Goal: Answer question/provide support: Participate in discussion

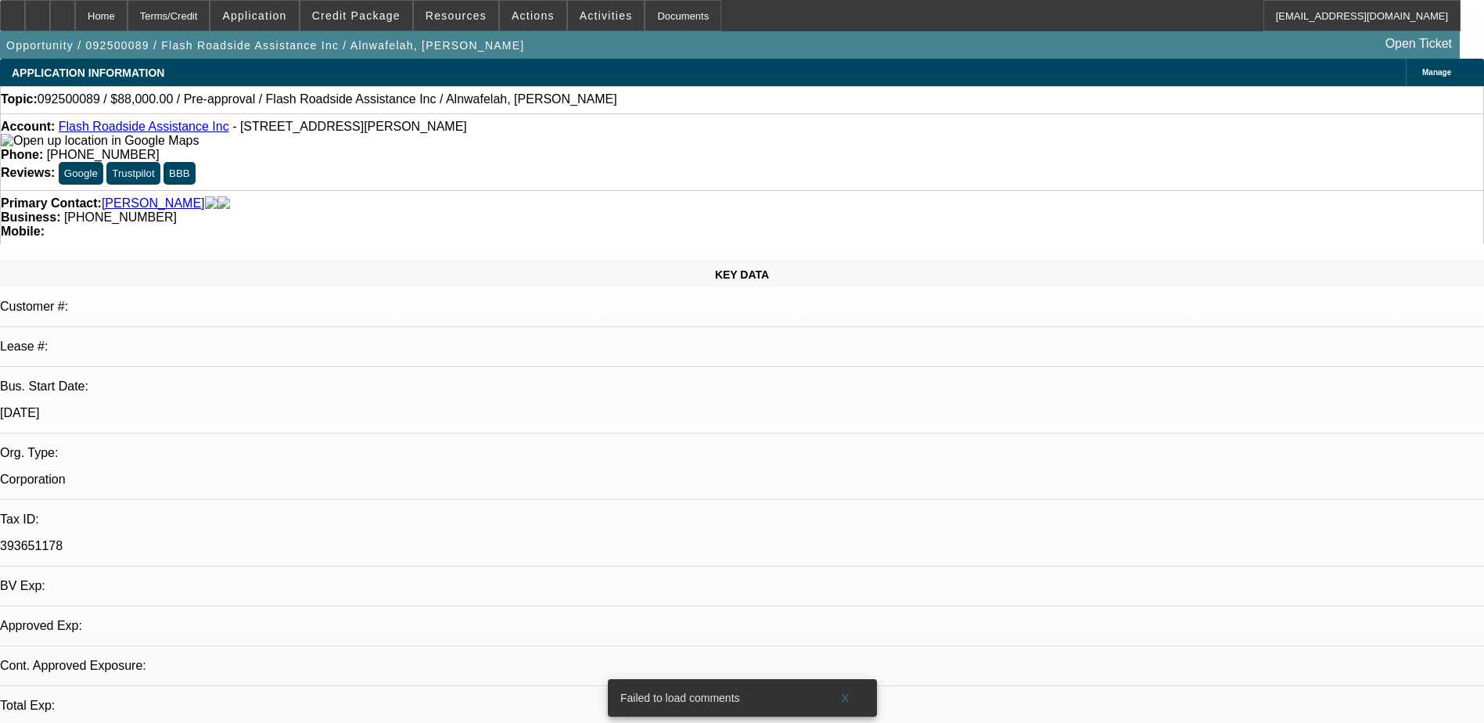
select select "0.2"
select select "2"
select select "0.1"
select select "0.2"
select select "2"
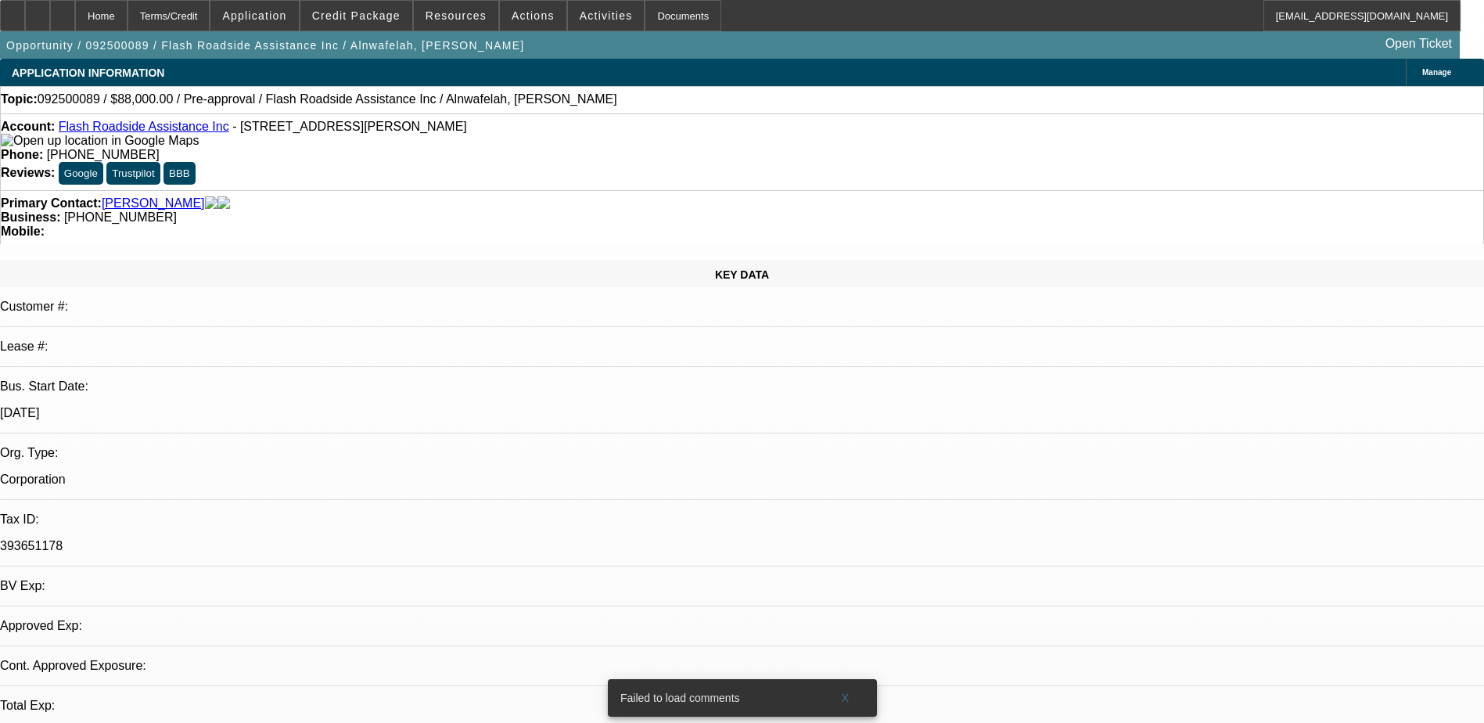
select select "0.1"
select select "1"
select select "2"
select select "4"
select select "1"
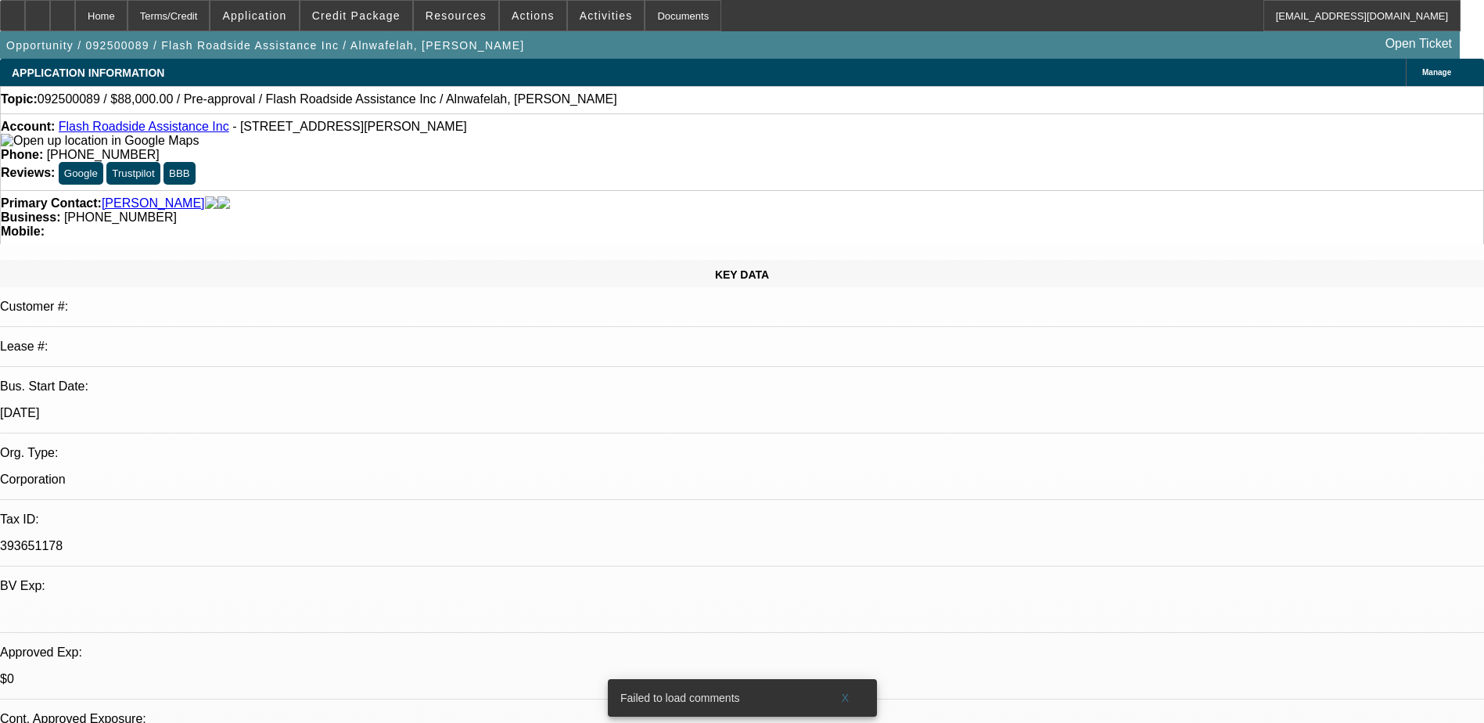
select select "2"
select select "4"
drag, startPoint x: 1335, startPoint y: 390, endPoint x: 1396, endPoint y: 392, distance: 61.8
drag, startPoint x: 1396, startPoint y: 392, endPoint x: 1305, endPoint y: 390, distance: 91.6
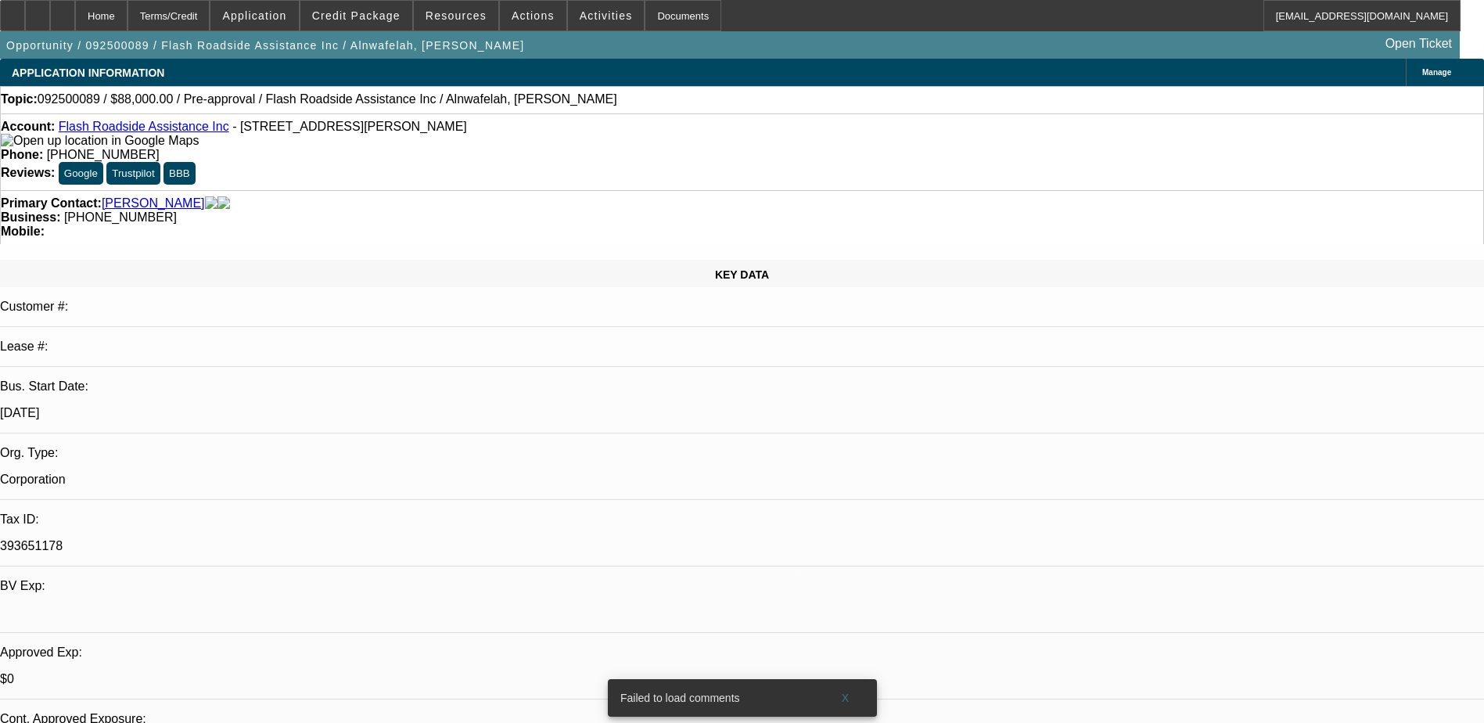
drag, startPoint x: 1134, startPoint y: 401, endPoint x: 1287, endPoint y: 414, distance: 153.1
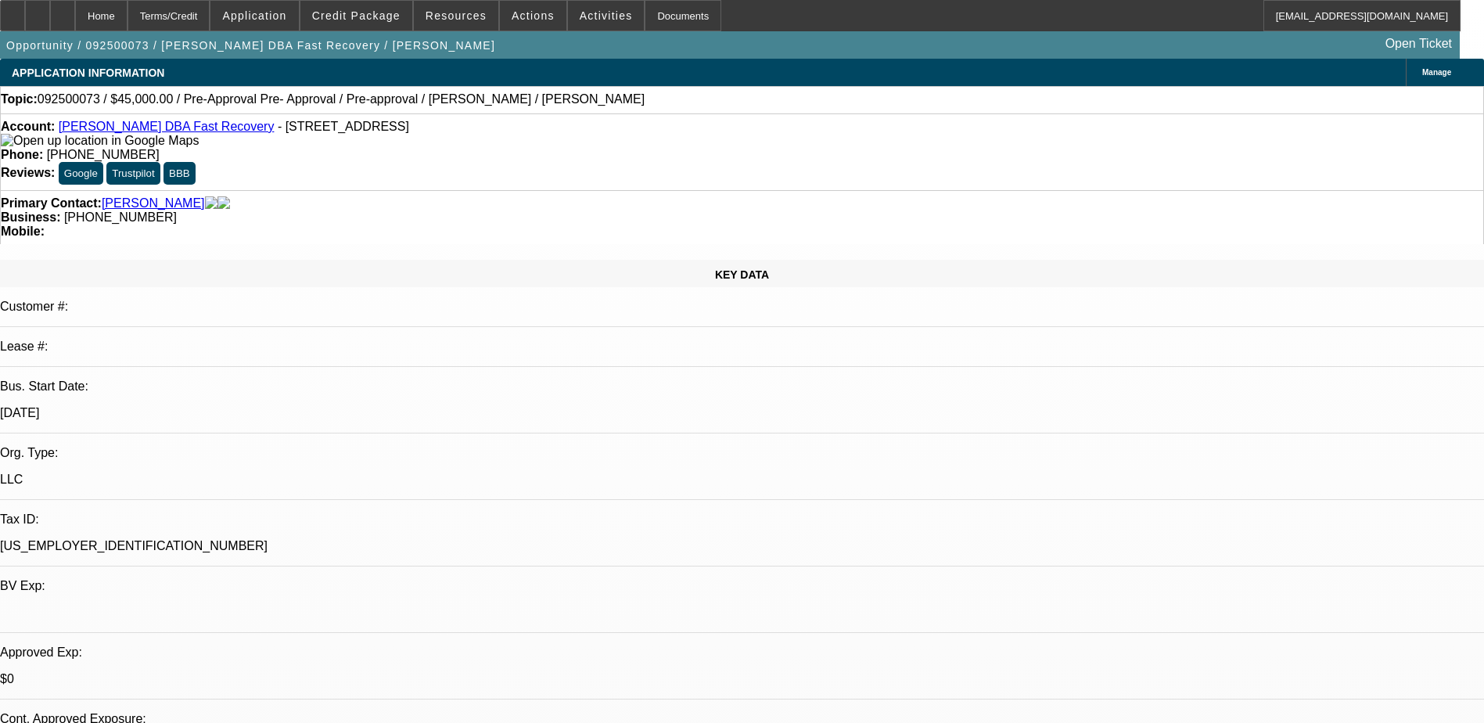
select select "0"
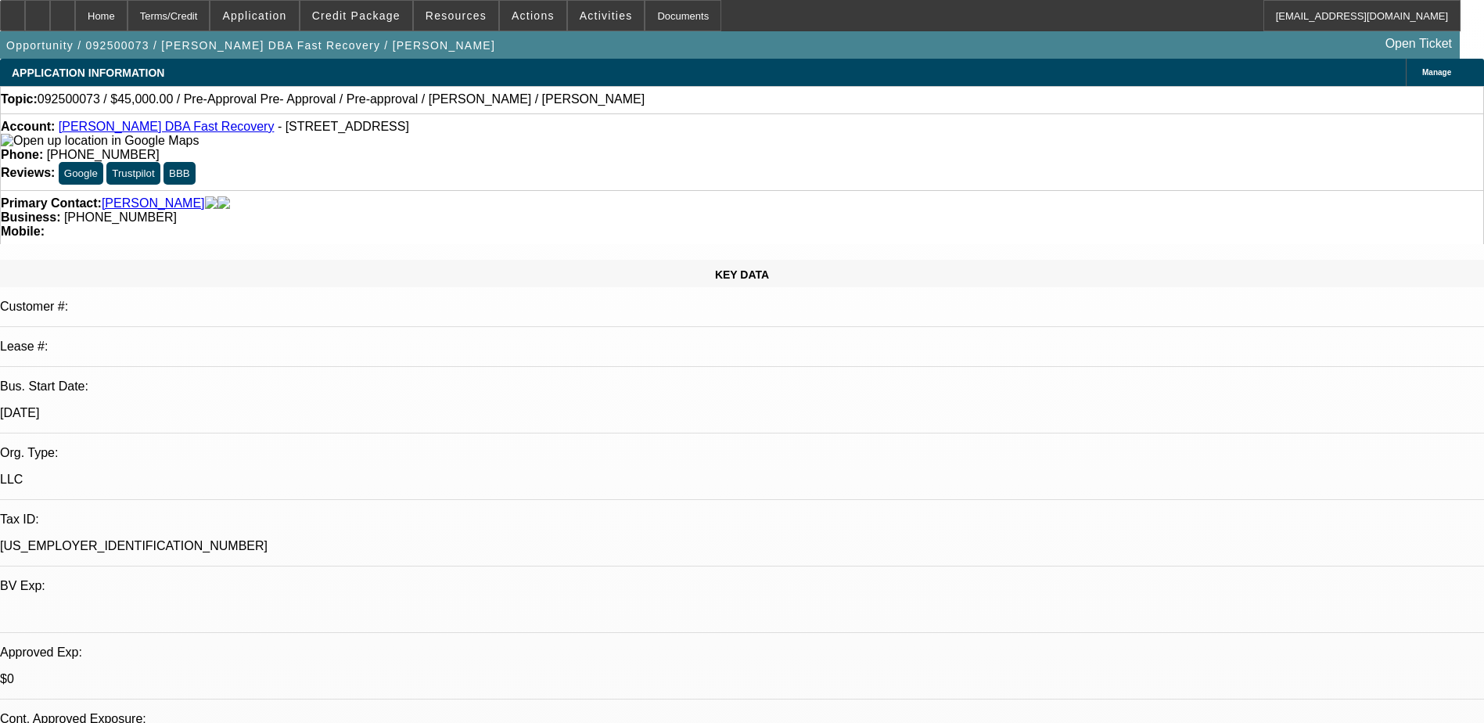
select select "0.1"
select select "0"
select select "0.1"
select select "1"
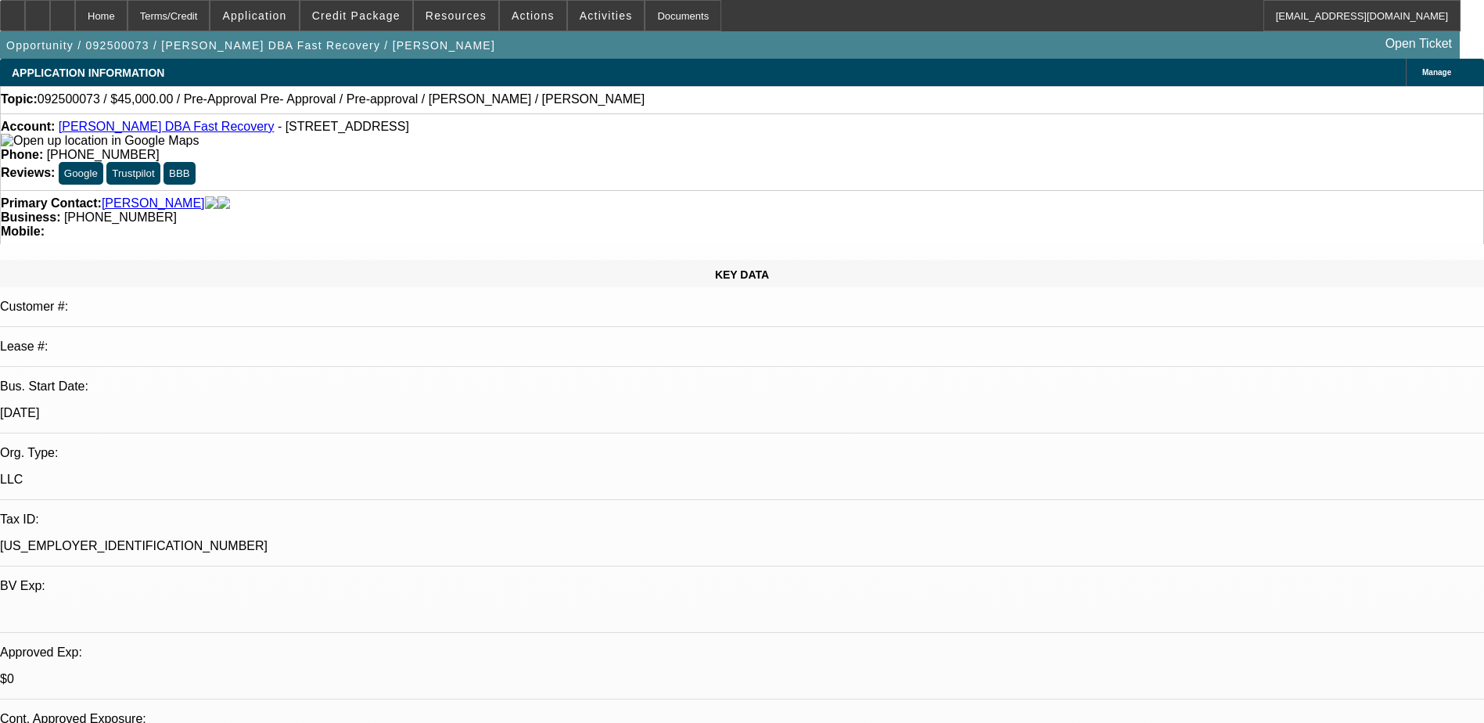
select select "1"
select select "6"
select select "1"
select select "4"
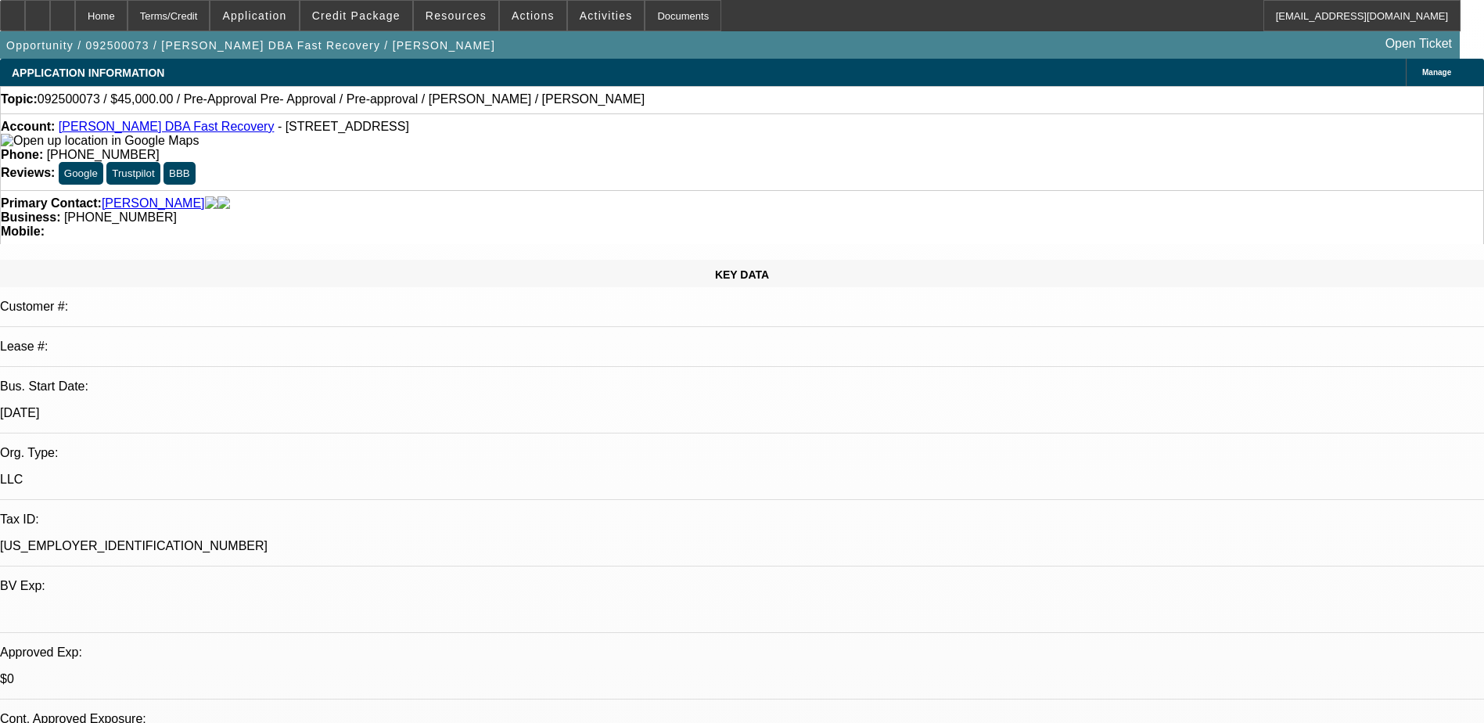
select select "1"
select select "4"
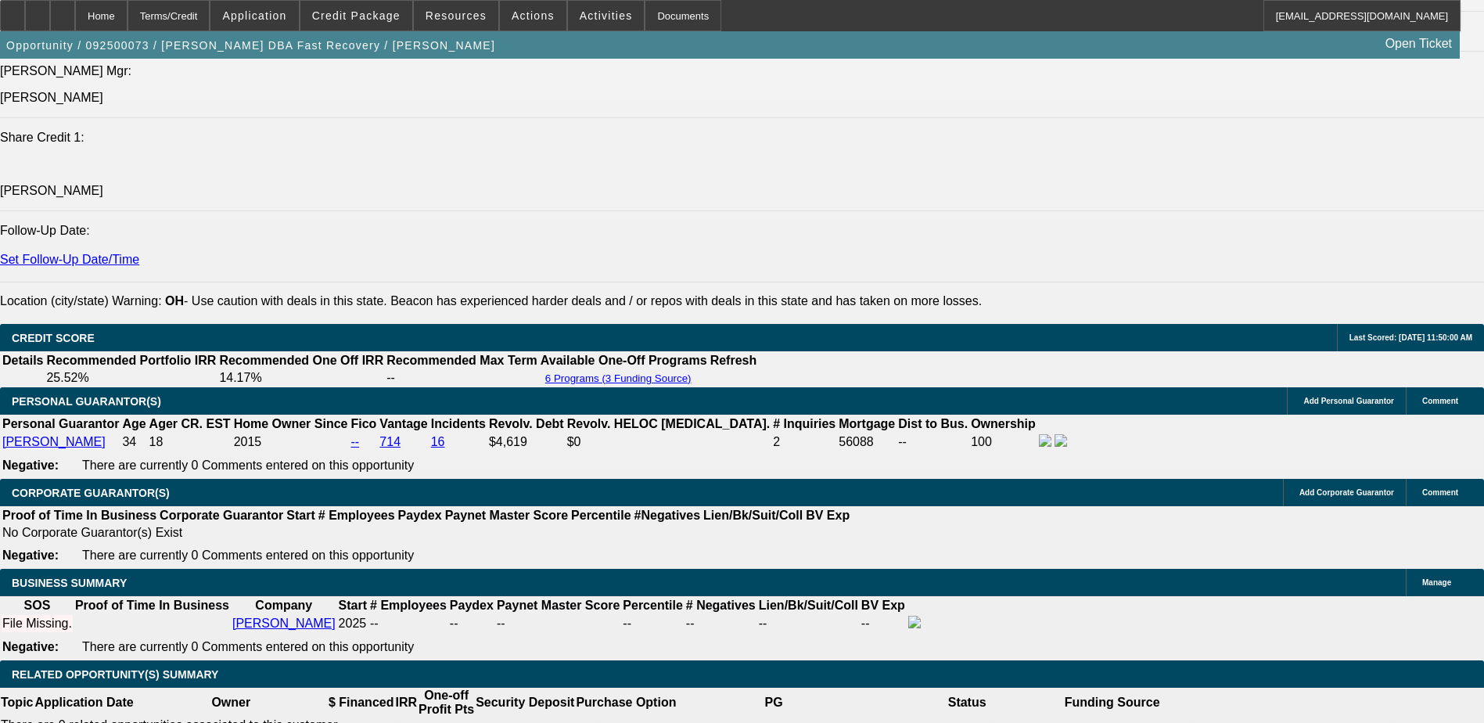
scroll to position [2190, 0]
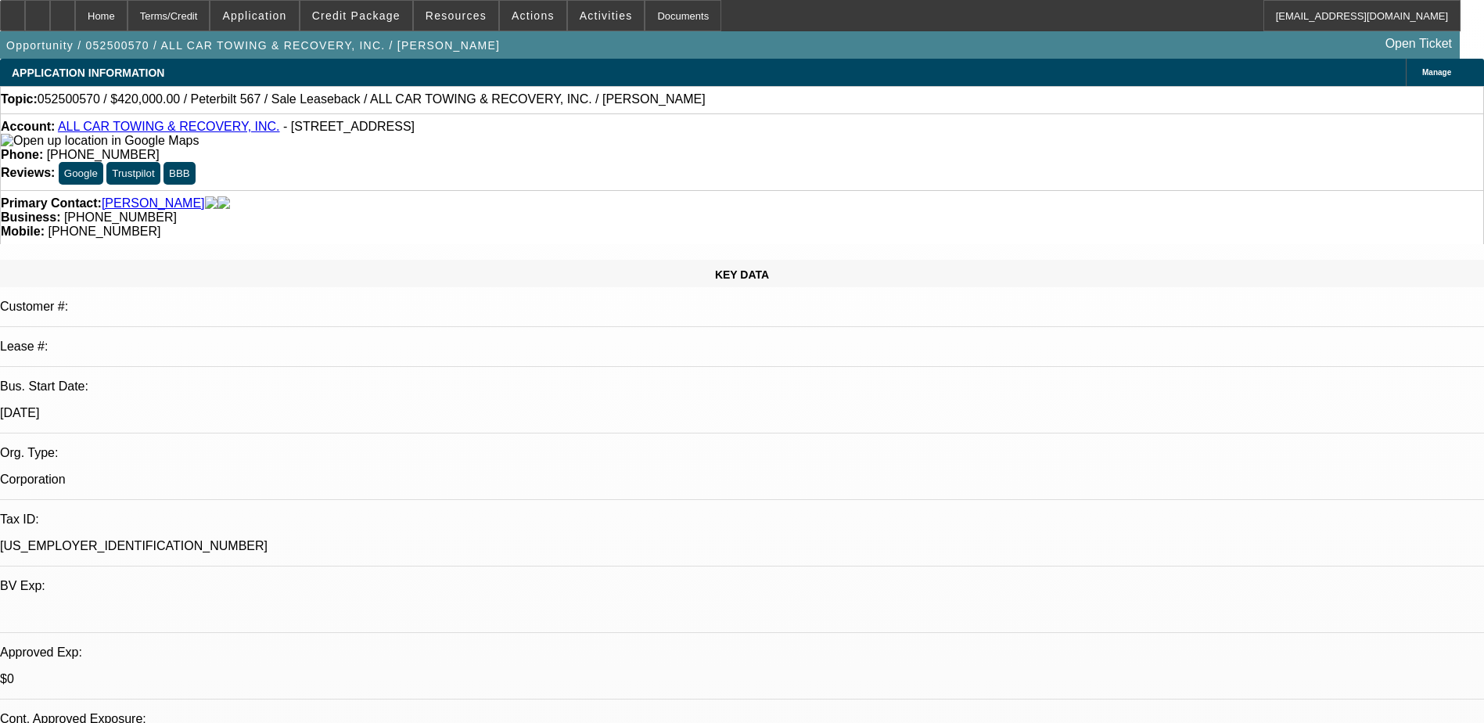
select select "0"
select select "2"
select select "0"
select select "2"
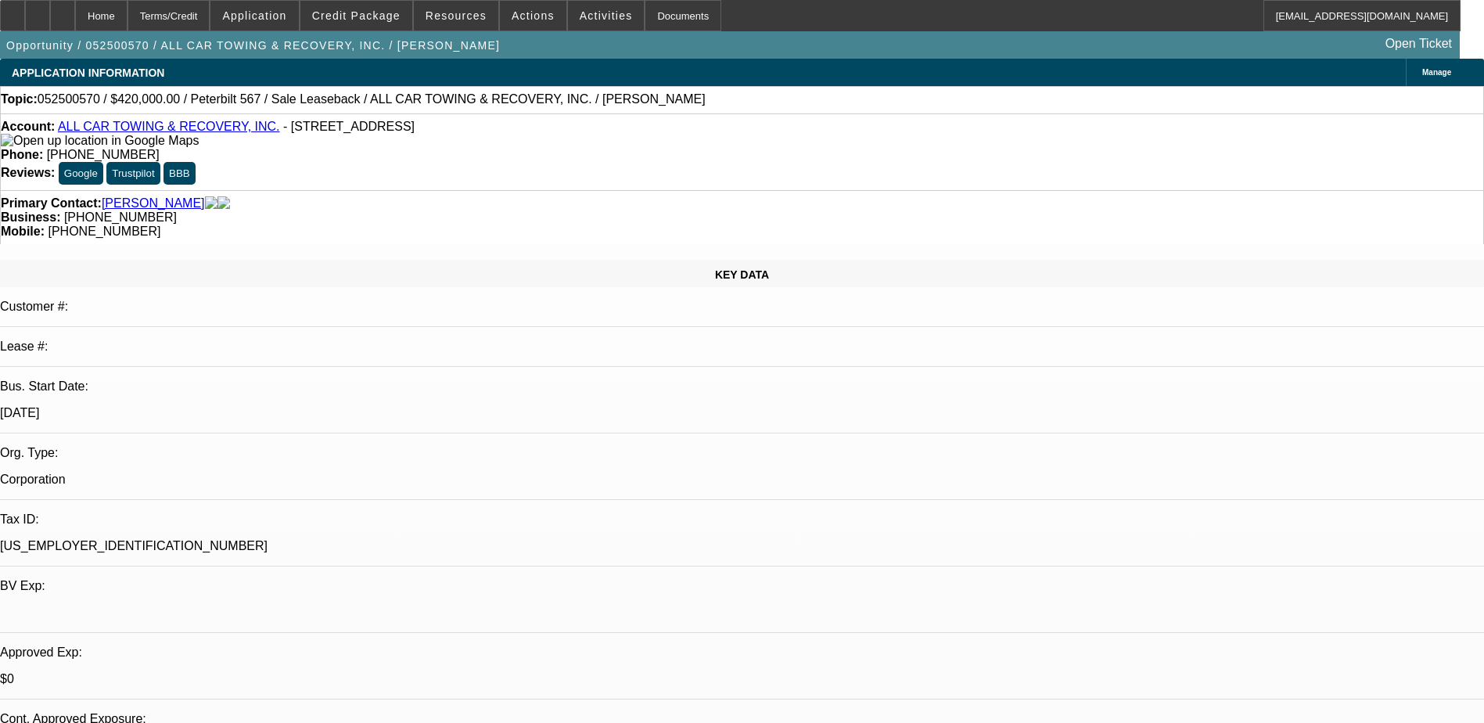
select select "0"
select select "2"
select select "0"
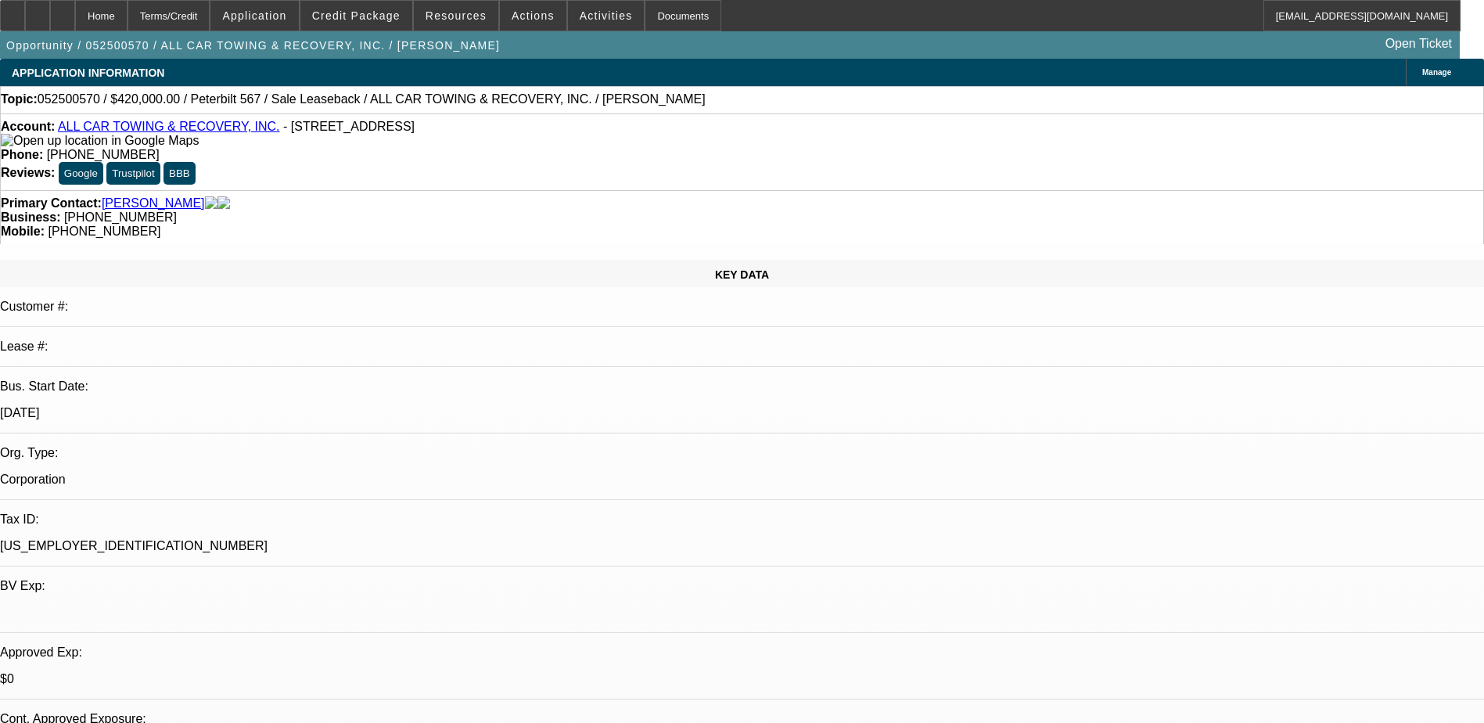
select select "2"
select select "0"
select select "1"
select select "2"
select select "6"
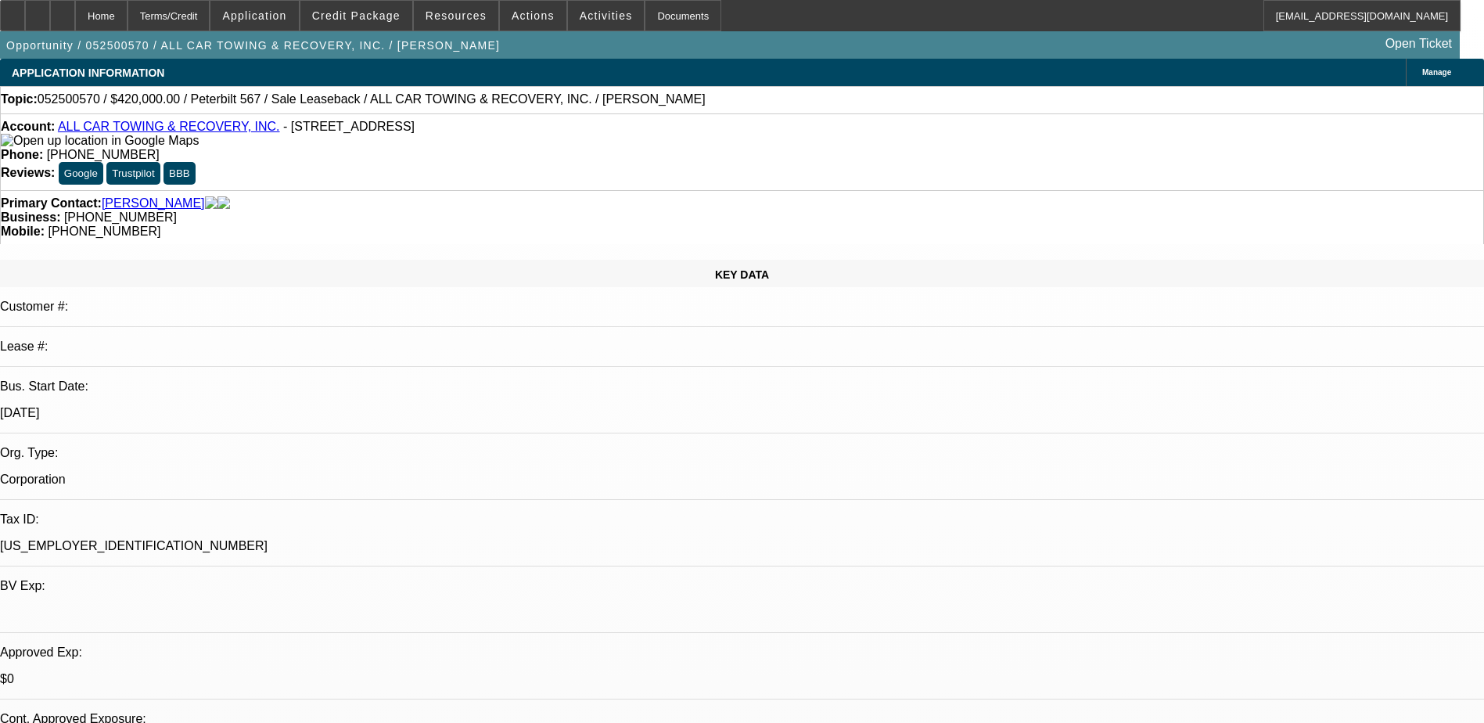
select select "1"
select select "2"
select select "6"
select select "1"
select select "2"
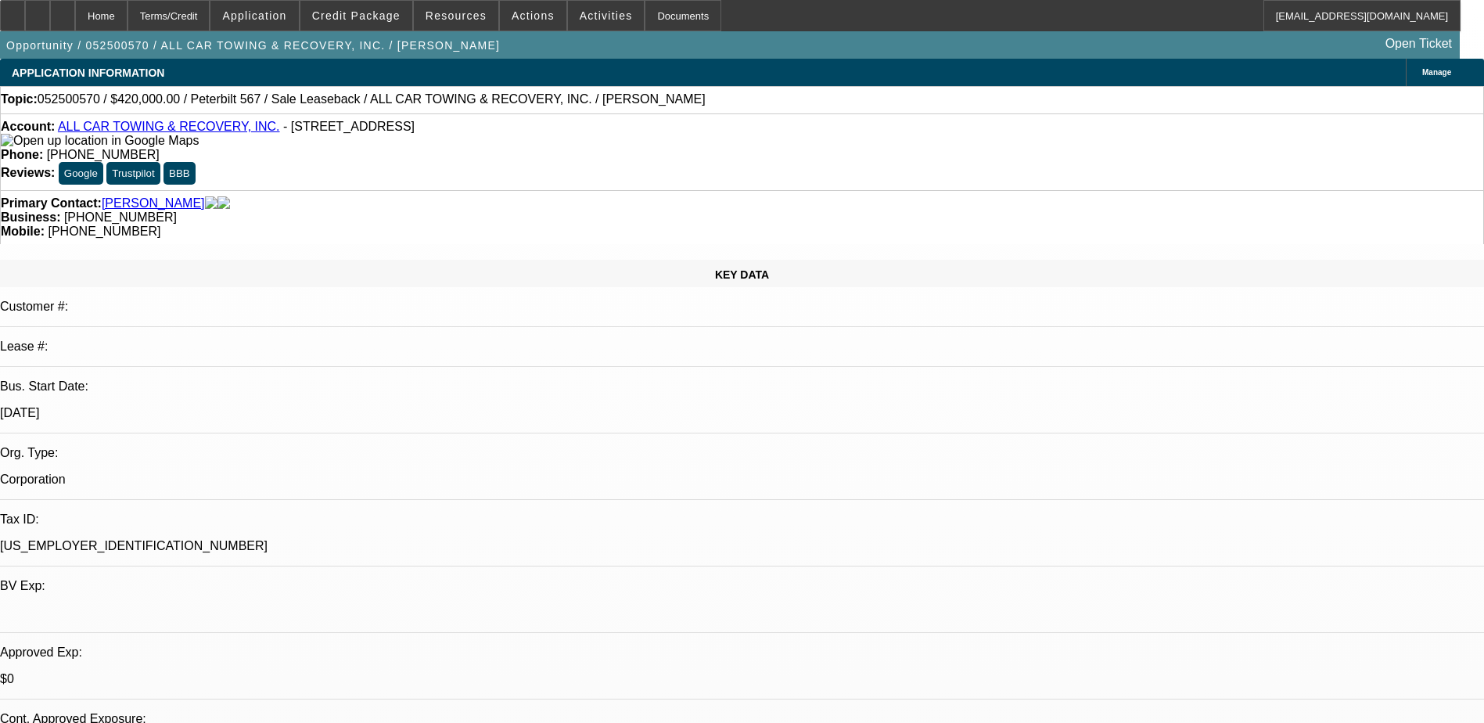
select select "6"
select select "1"
select select "2"
select select "6"
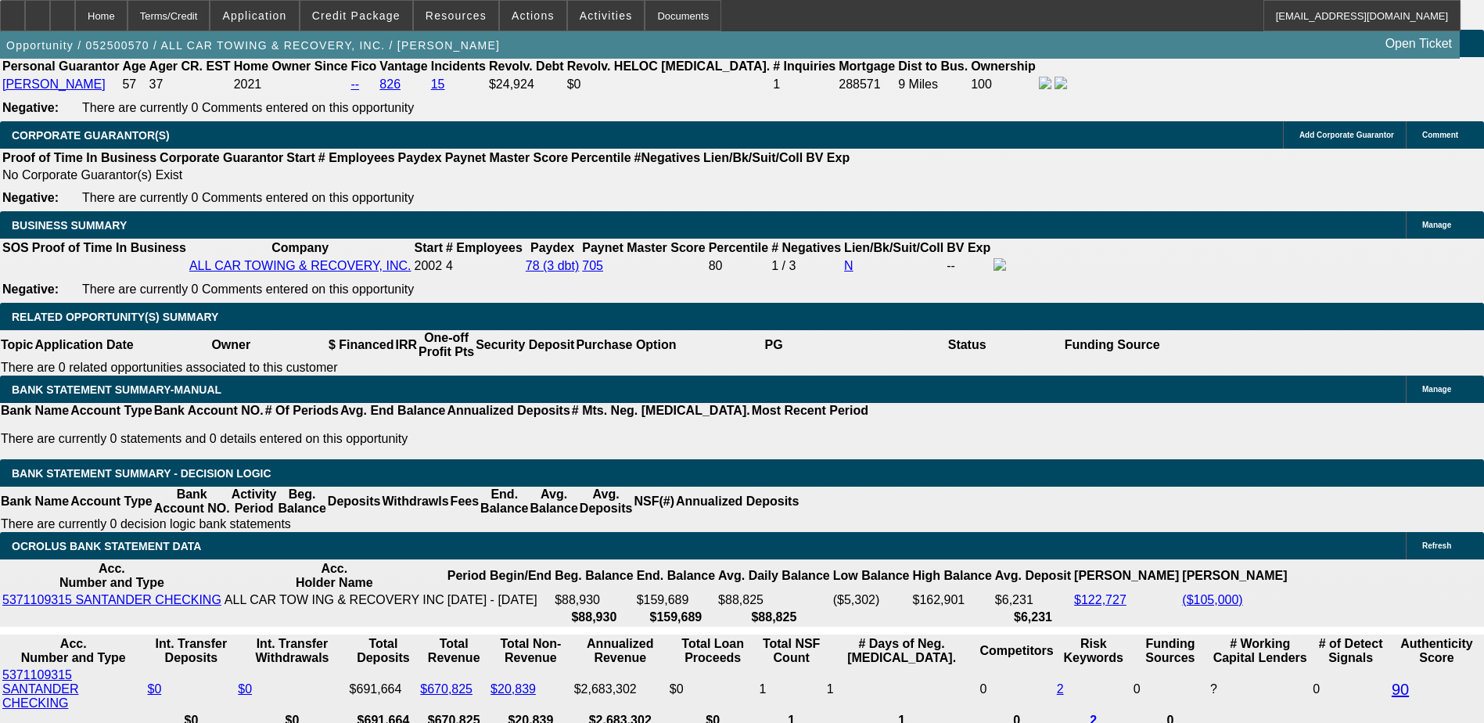
scroll to position [2425, 0]
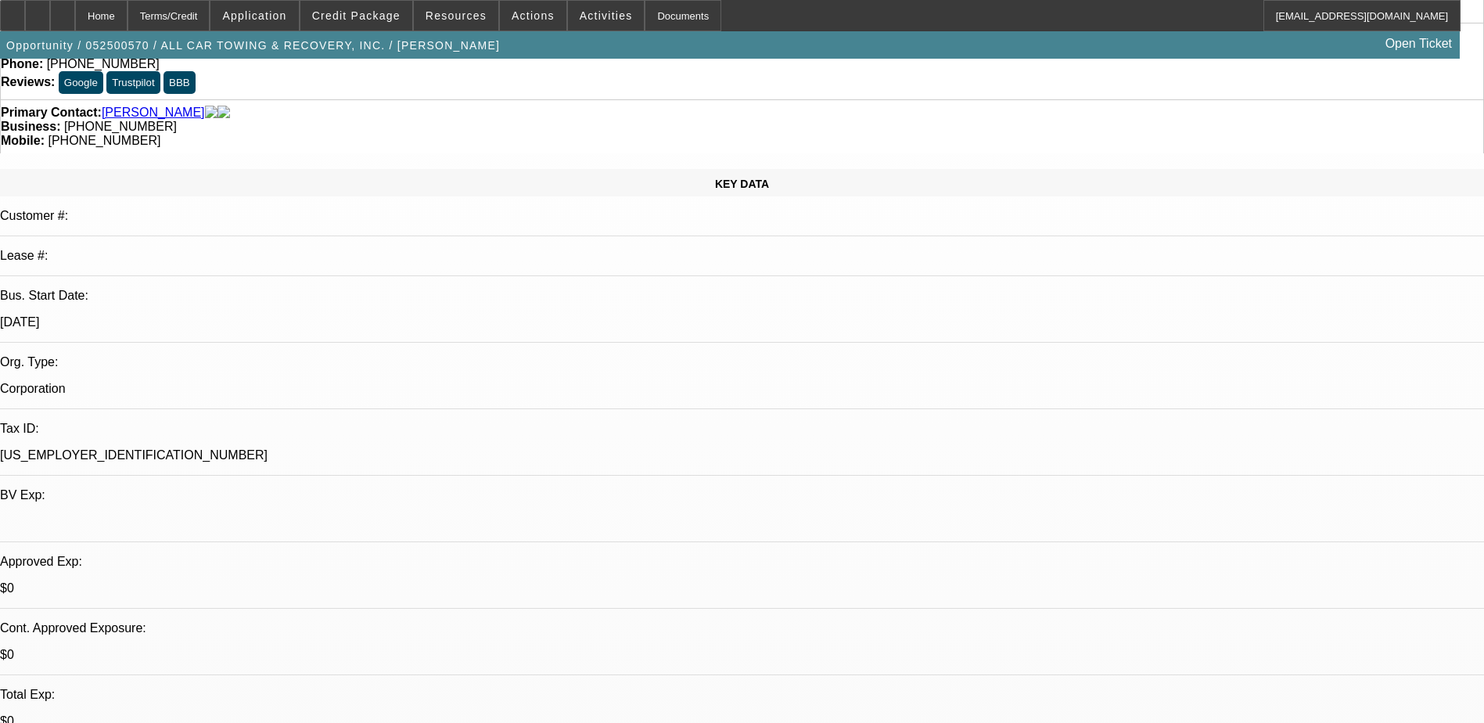
scroll to position [0, 0]
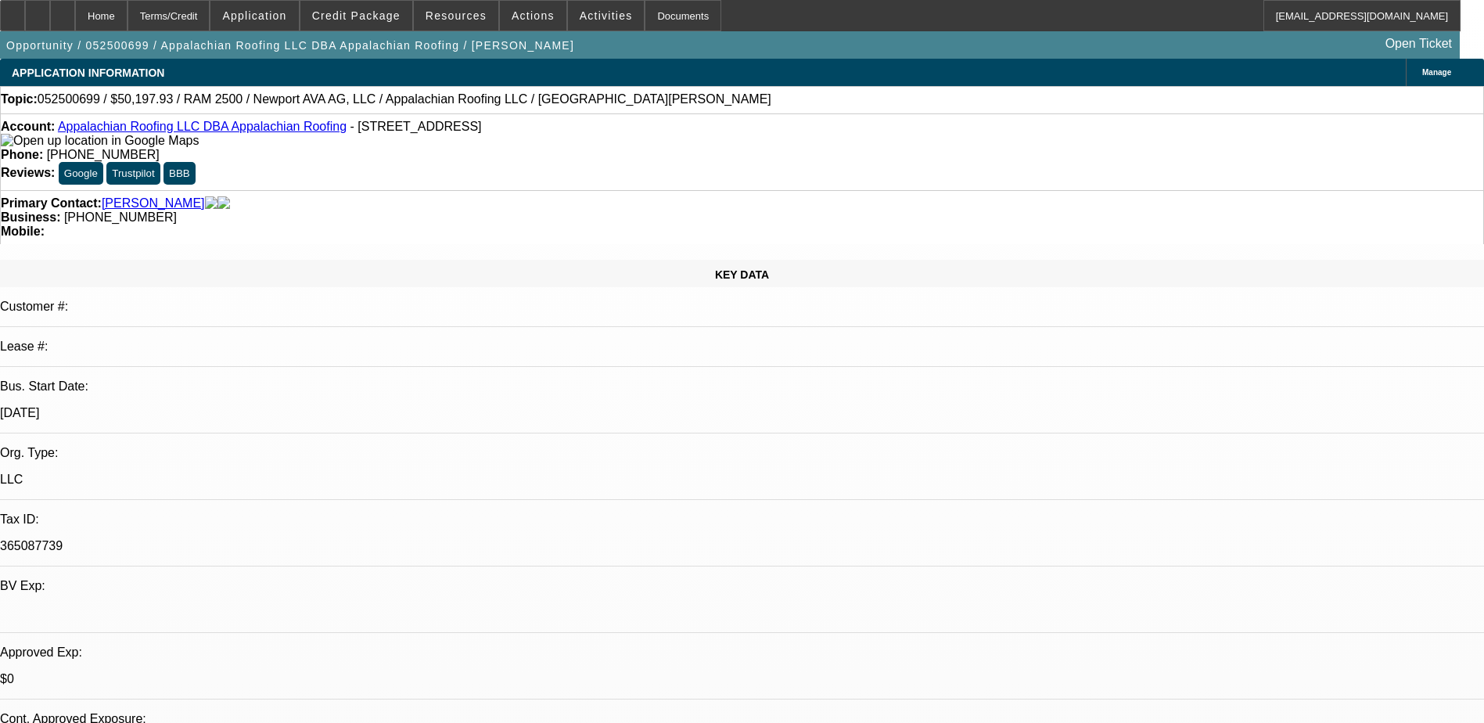
select select "0.2"
select select "0"
select select "0.2"
select select "0"
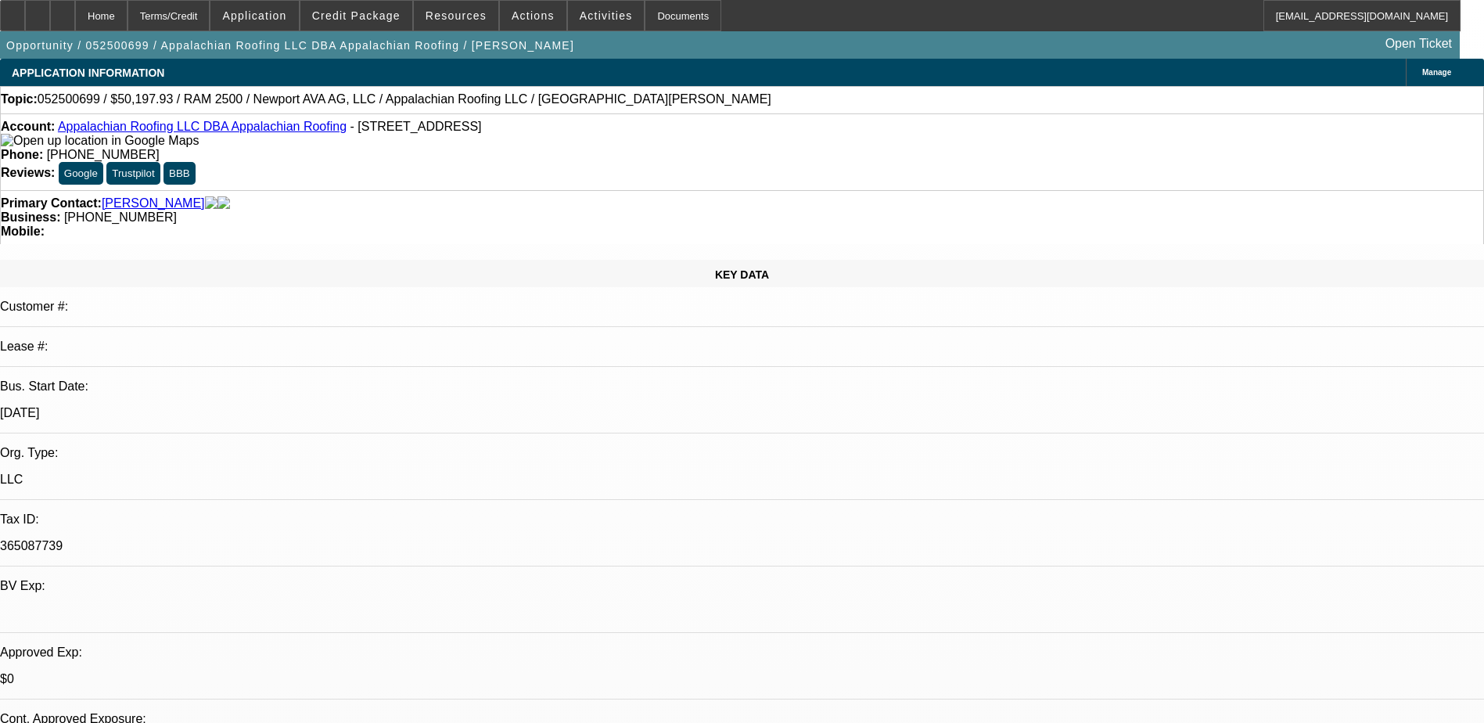
select select "0"
select select "0.15"
select select "0"
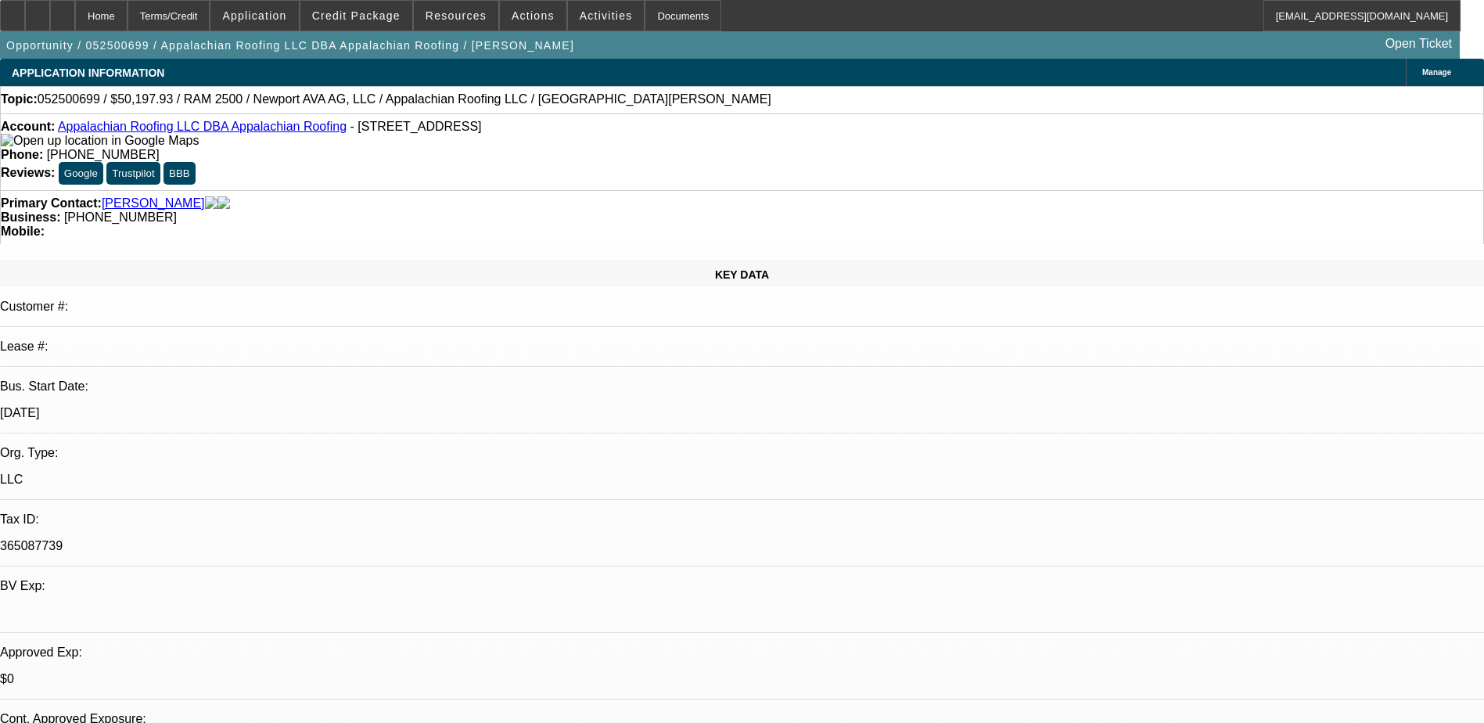
select select "2"
select select "0"
select select "1"
select select "3"
select select "6"
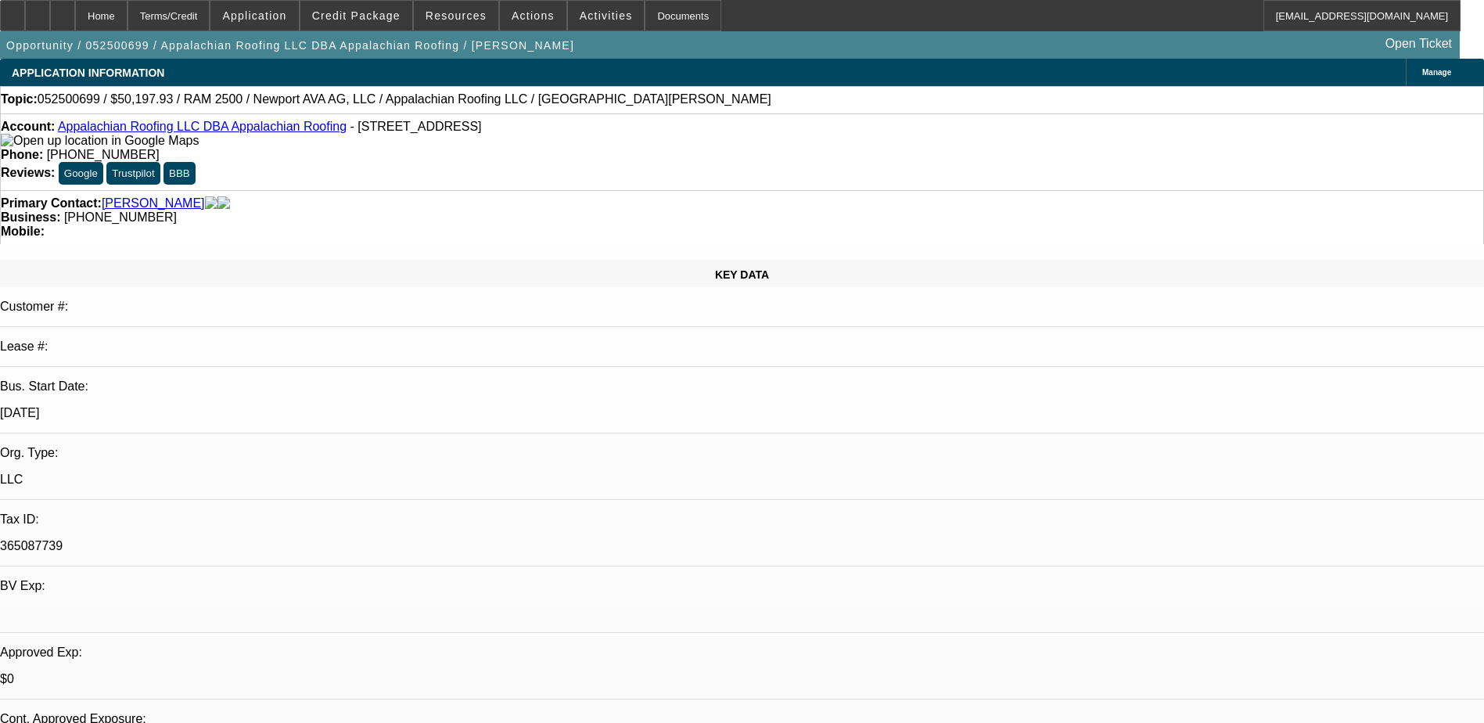
select select "1"
select select "3"
select select "6"
select select "1"
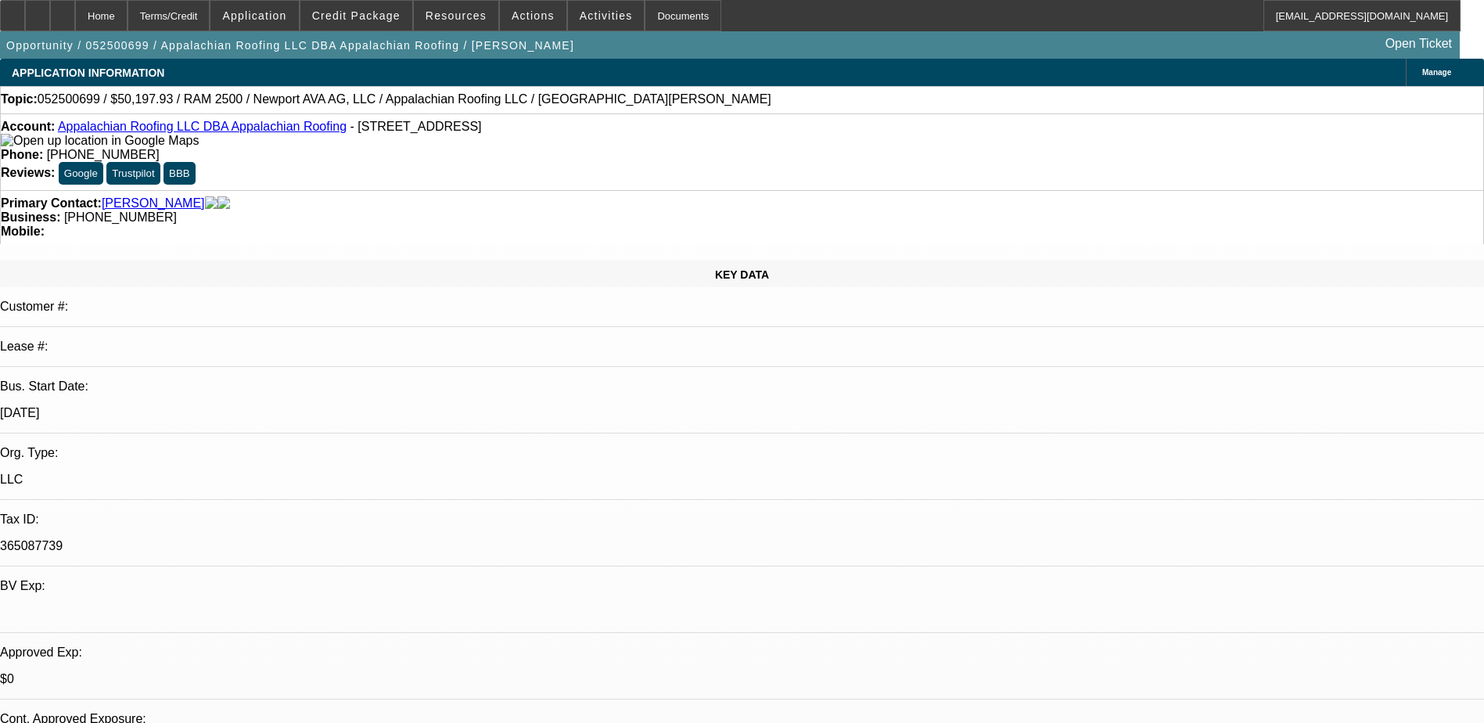
select select "6"
select select "1"
select select "2"
select select "6"
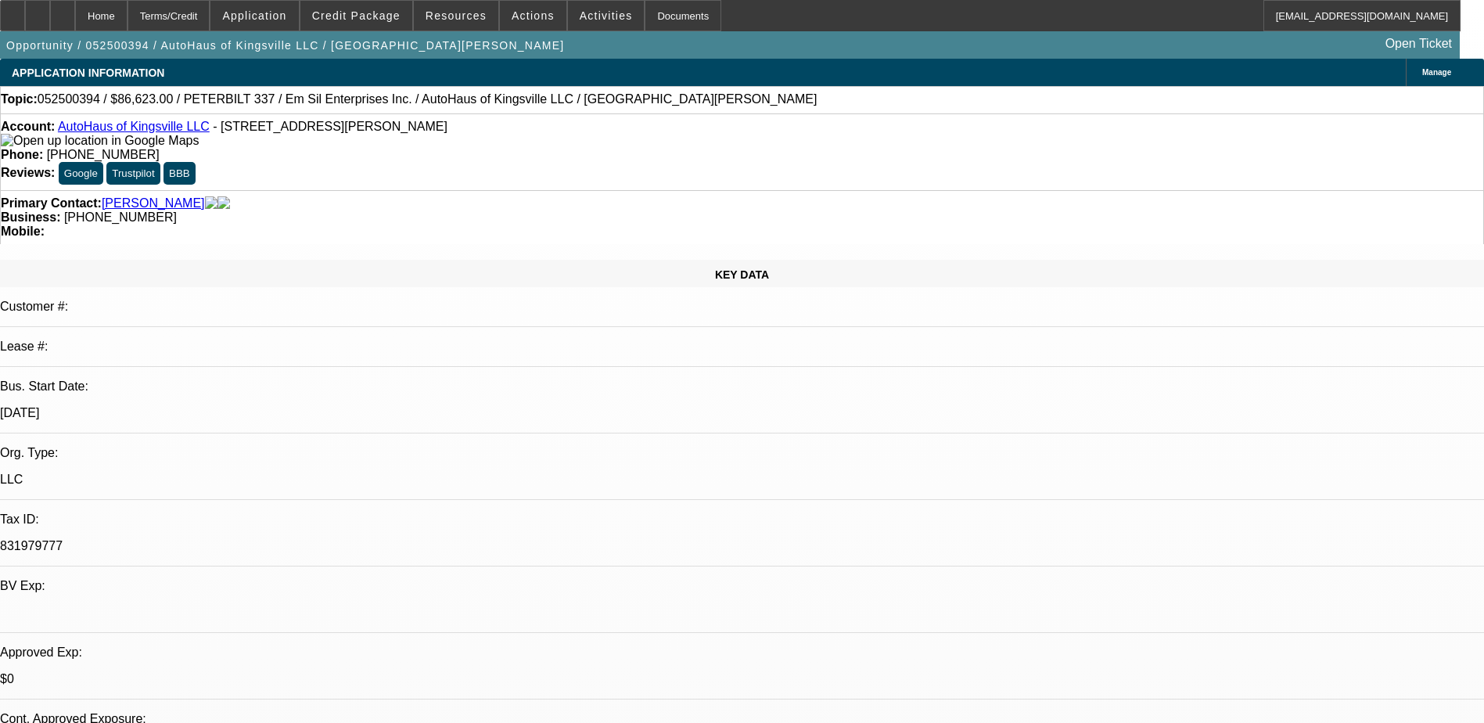
select select "0"
select select "2"
select select "0"
select select "6"
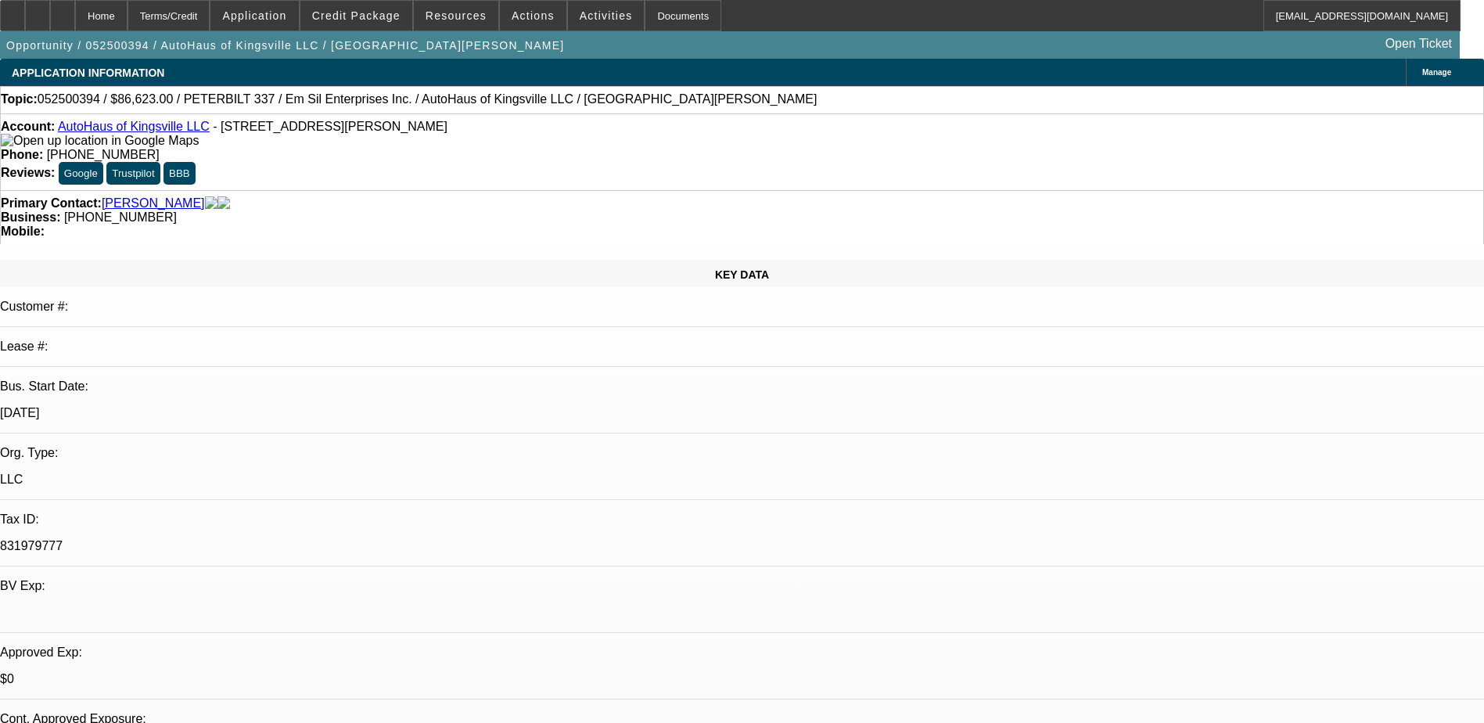
select select "0"
select select "2"
select select "0"
select select "6"
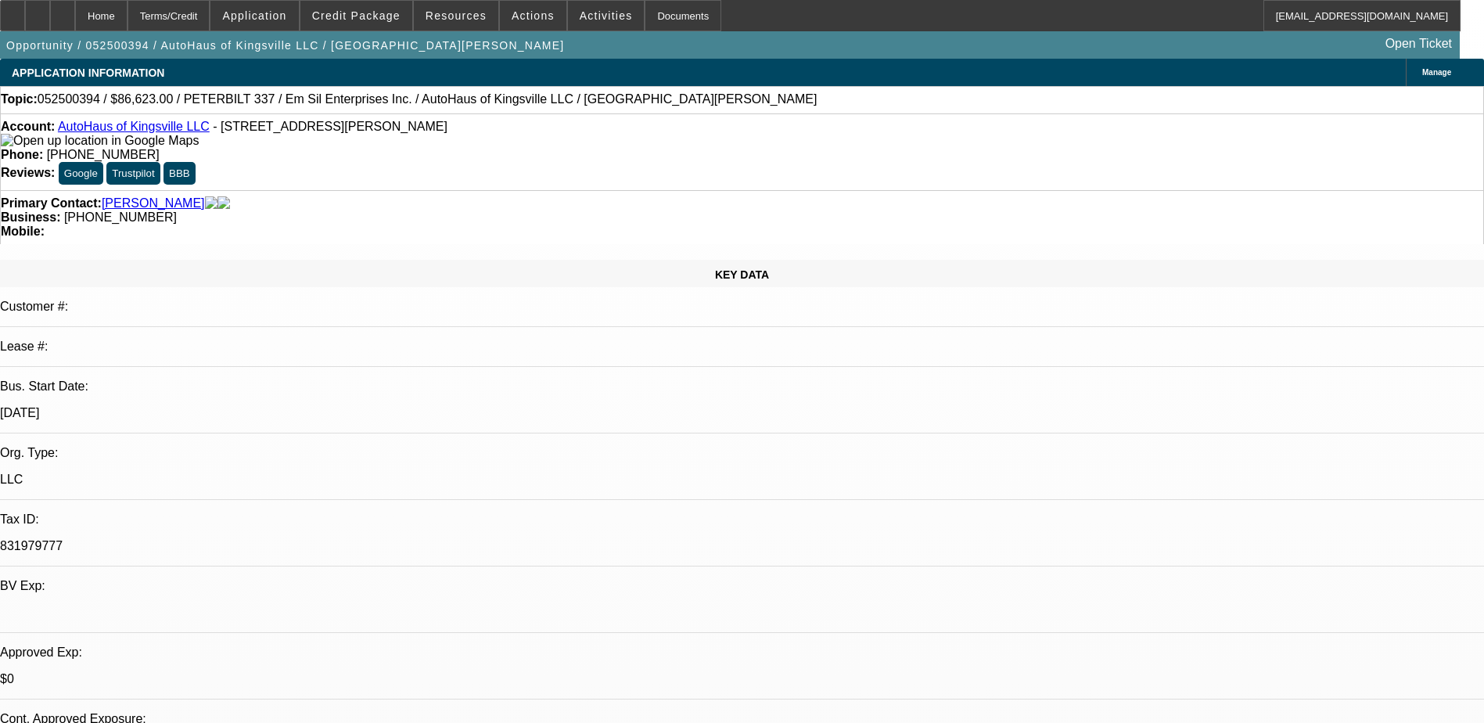
drag, startPoint x: 1286, startPoint y: 512, endPoint x: 1422, endPoint y: 511, distance: 136.1
drag, startPoint x: 1422, startPoint y: 511, endPoint x: 1362, endPoint y: 540, distance: 66.8
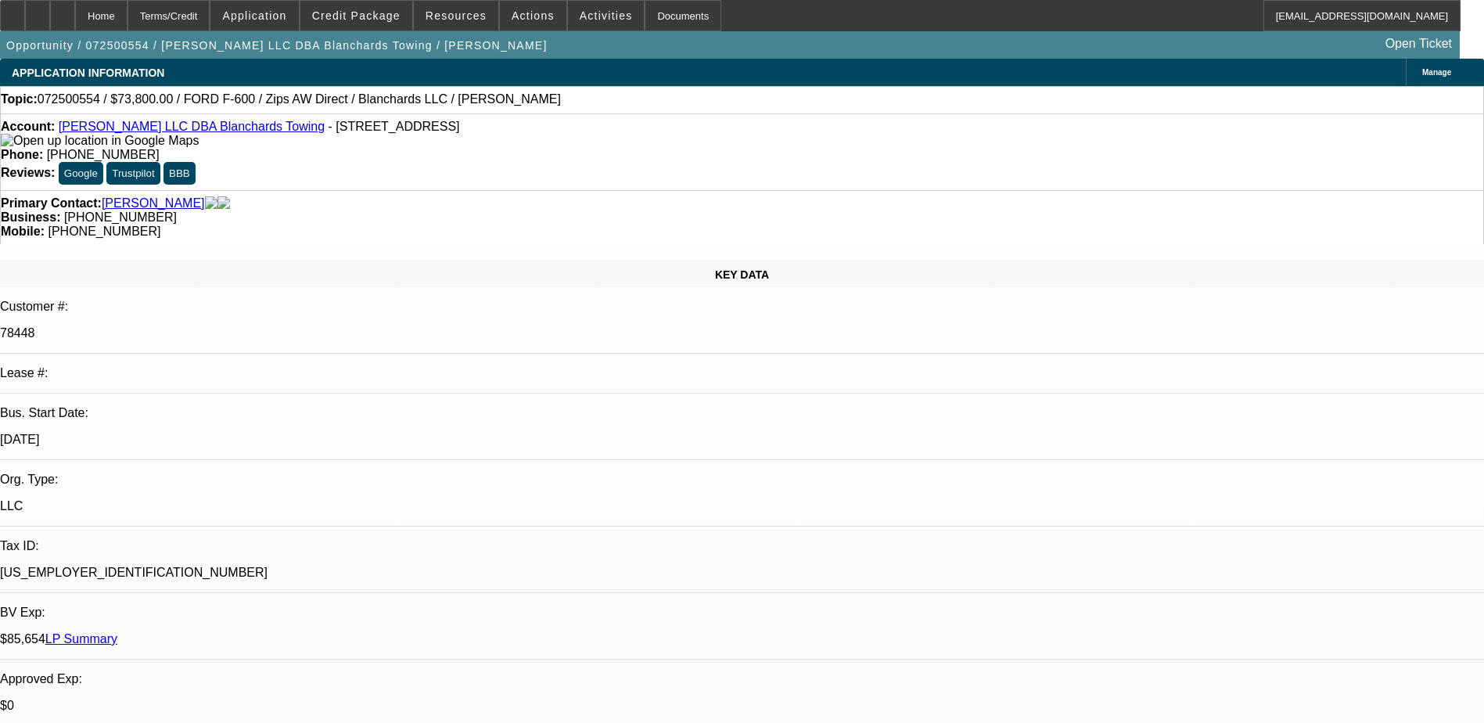
select select "0.15"
select select "0"
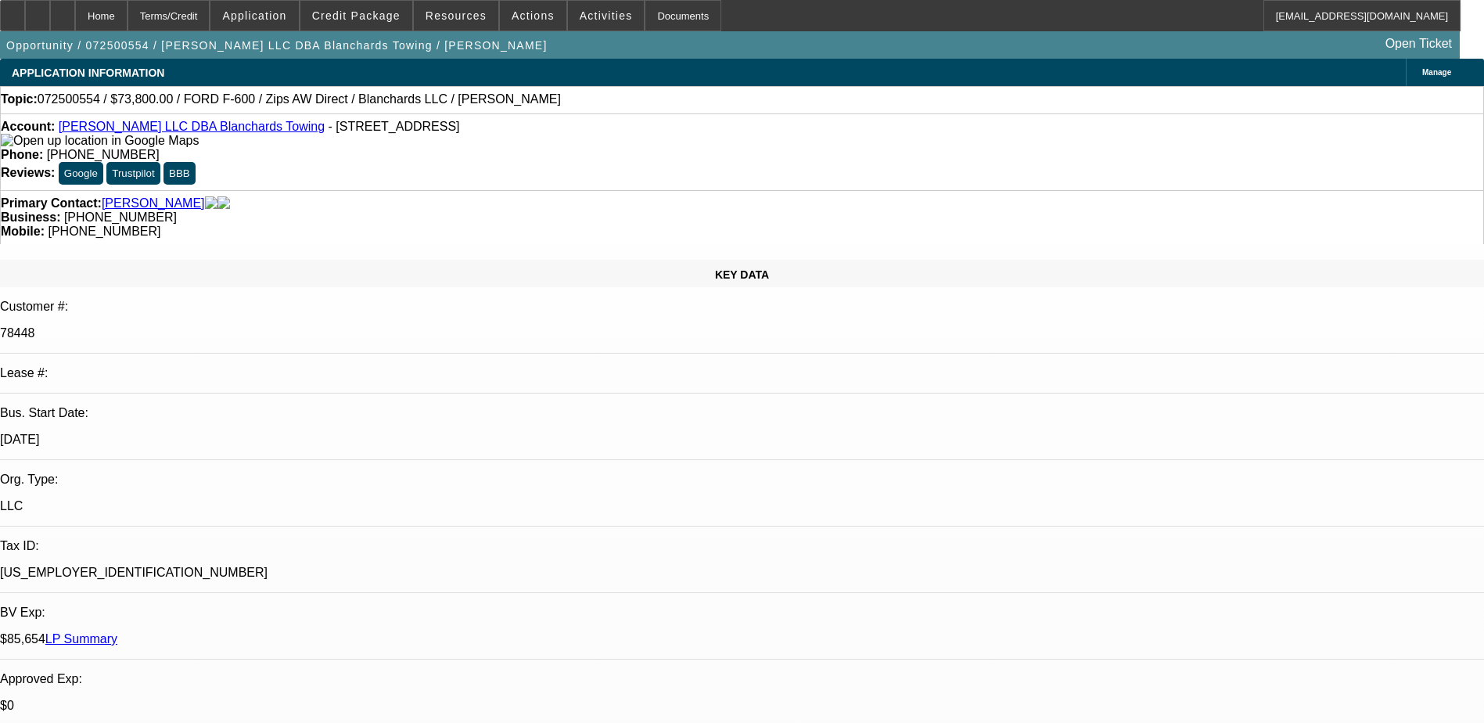
select select "0"
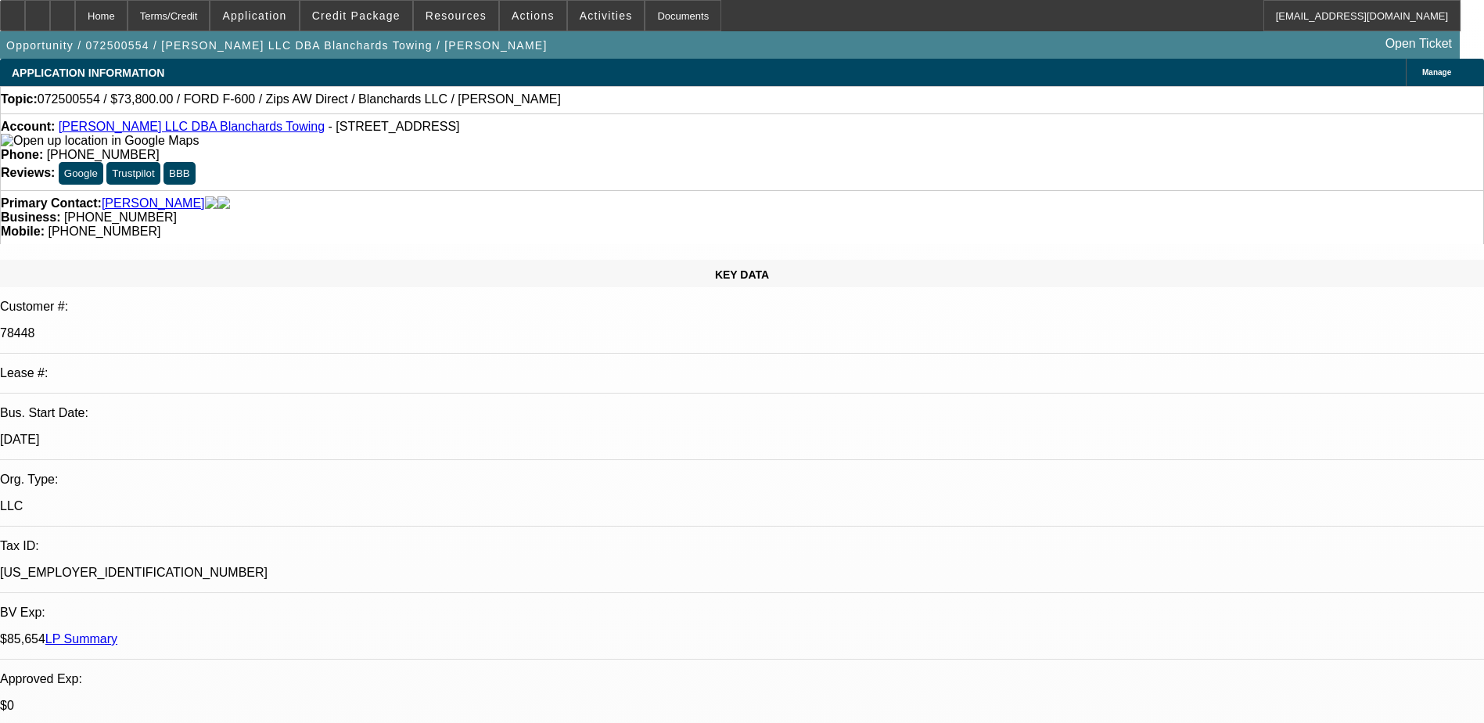
select select "0"
select select "1"
select select "2"
select select "6"
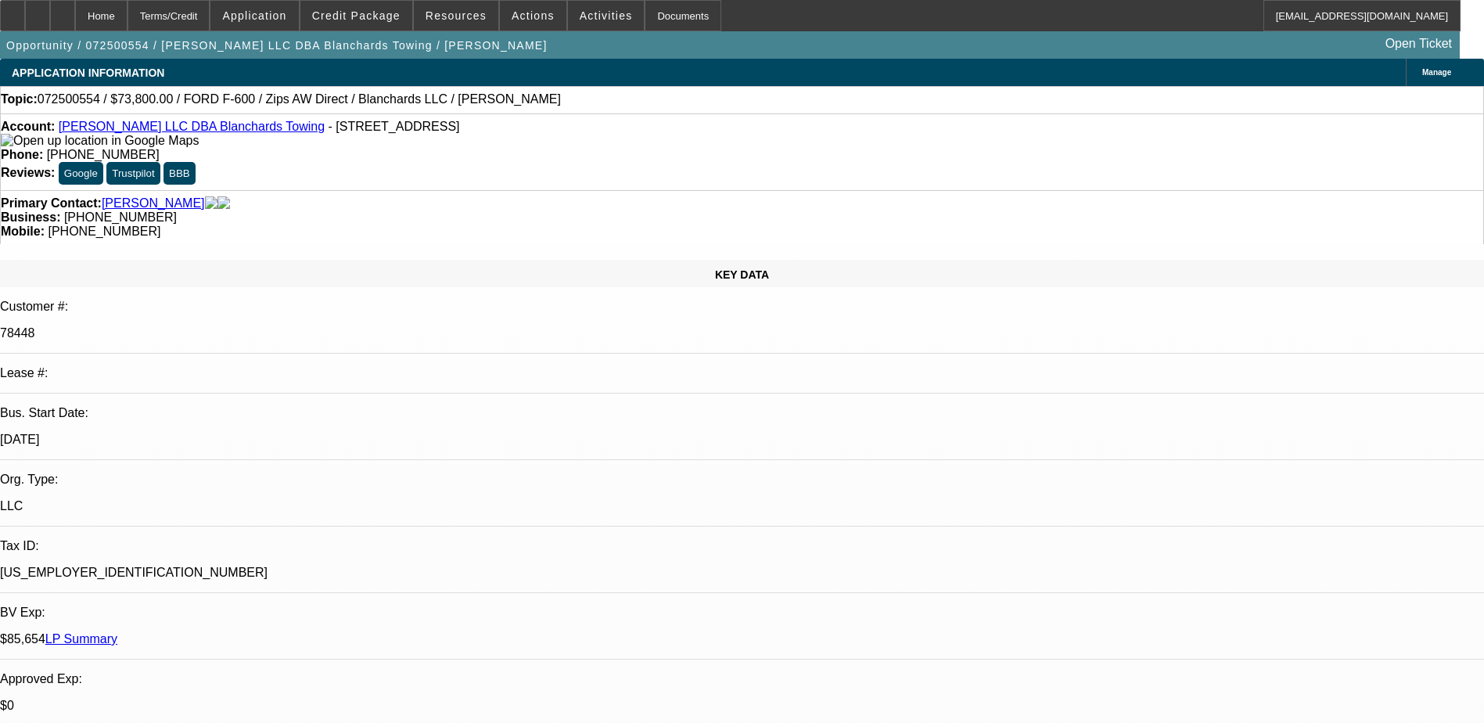
select select "1"
select select "2"
select select "6"
select select "1"
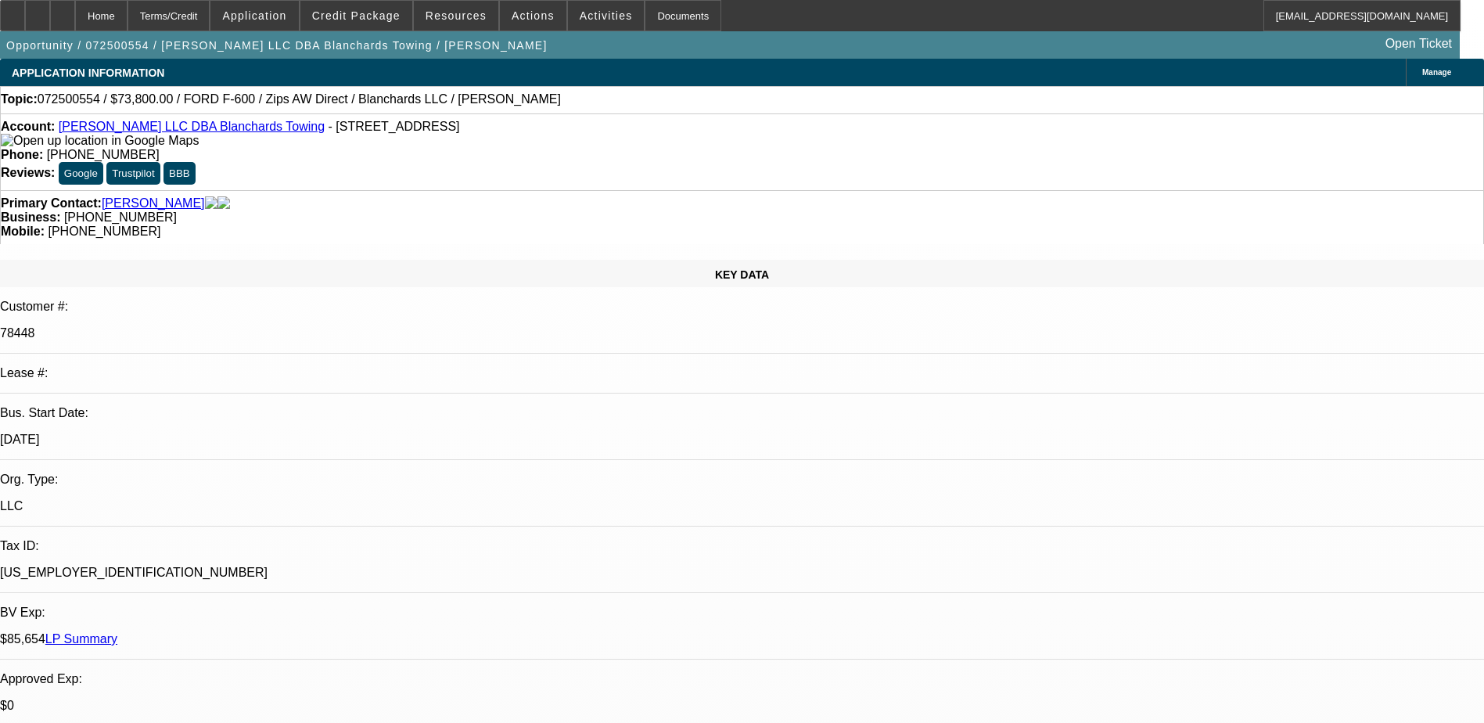
select select "1"
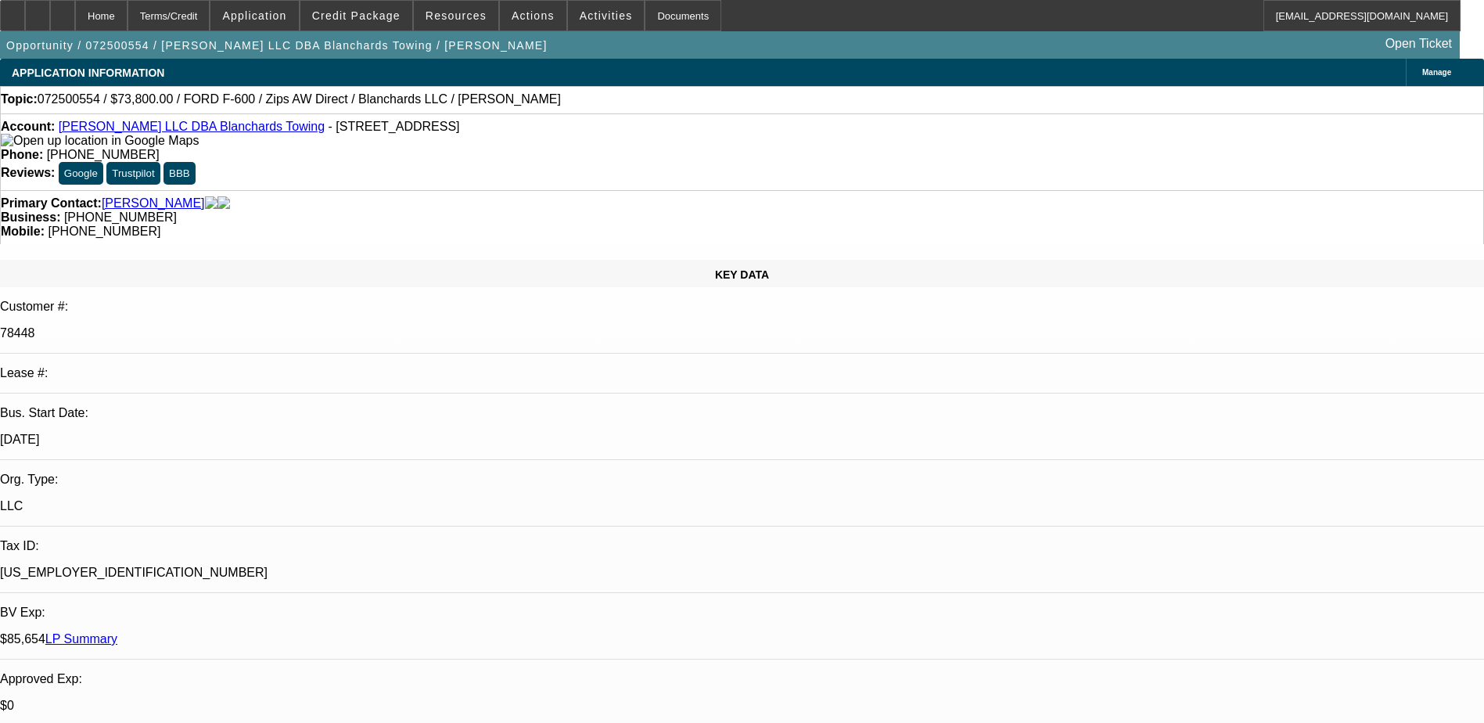
drag, startPoint x: 1125, startPoint y: 512, endPoint x: 1402, endPoint y: 523, distance: 277.1
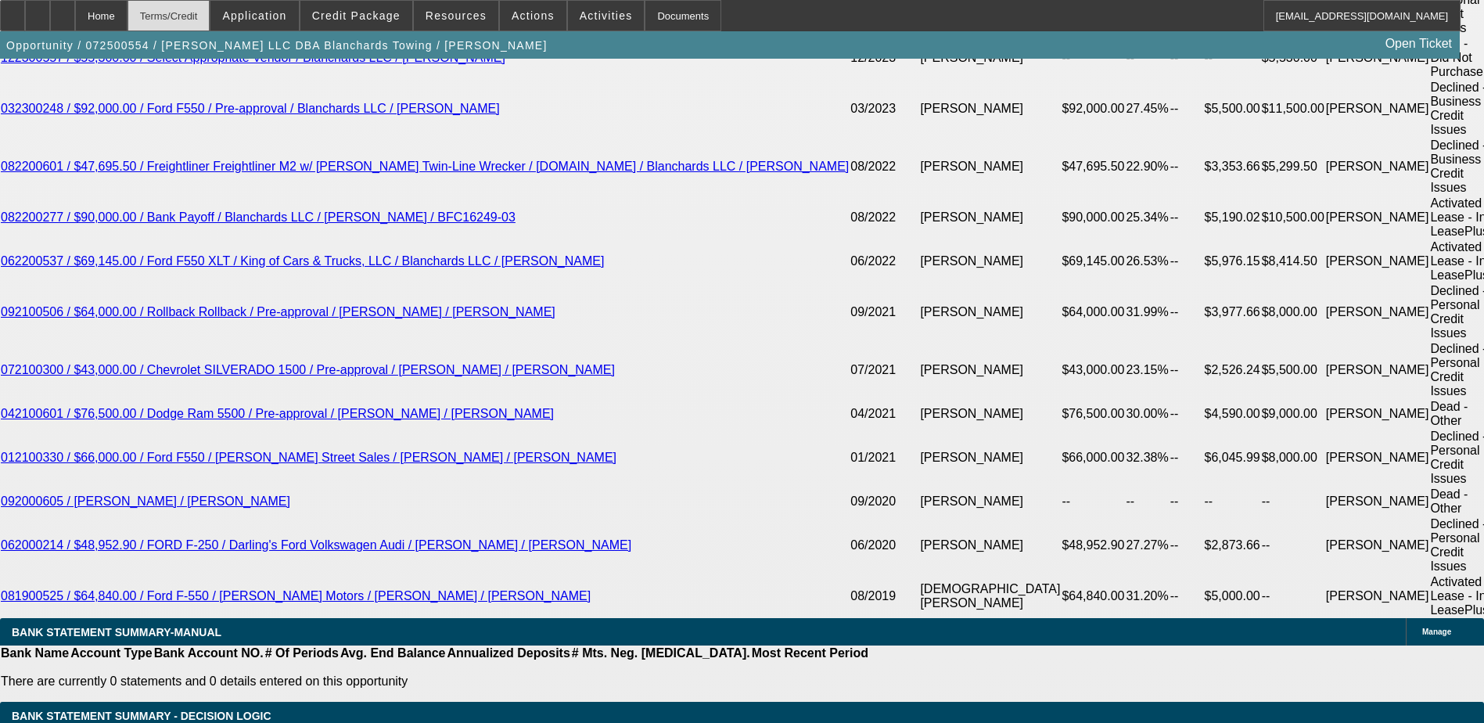
scroll to position [2973, 0]
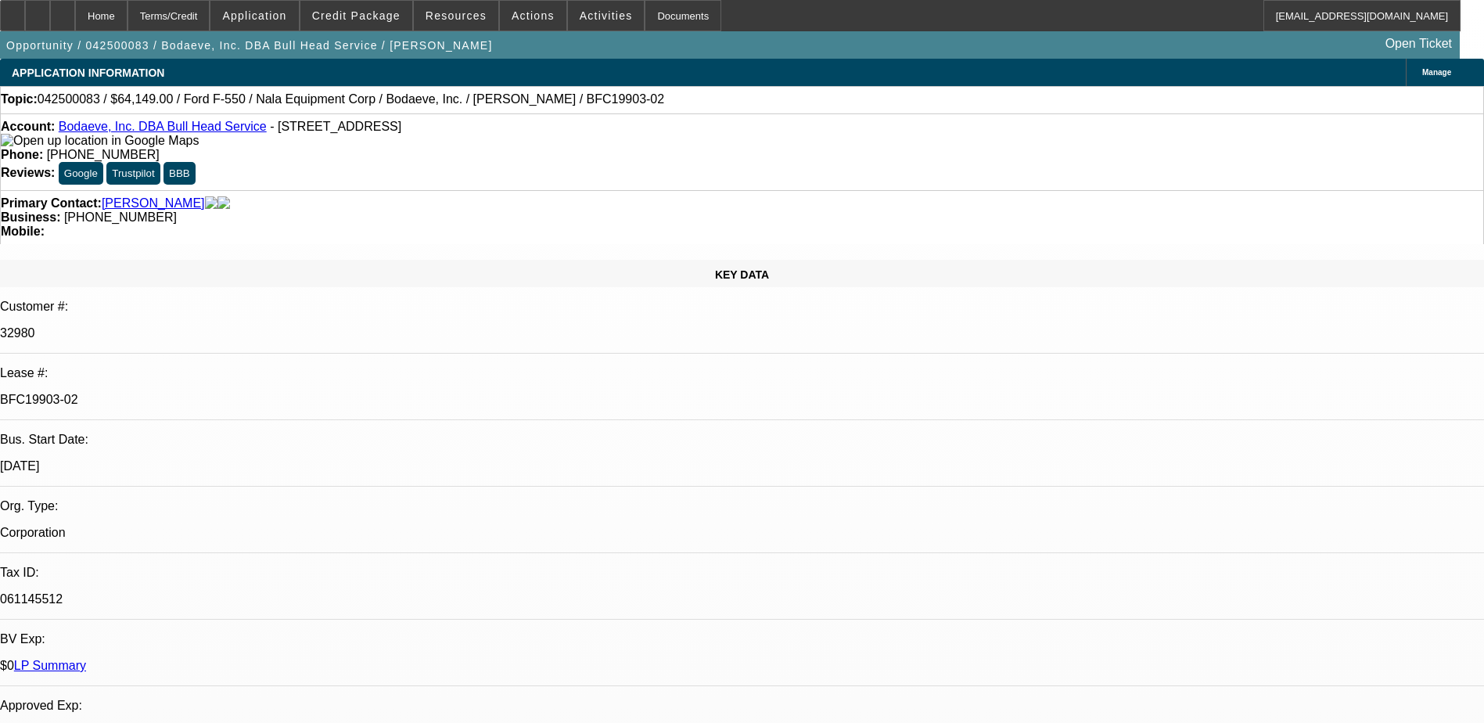
select select "0"
select select "0.1"
select select "2"
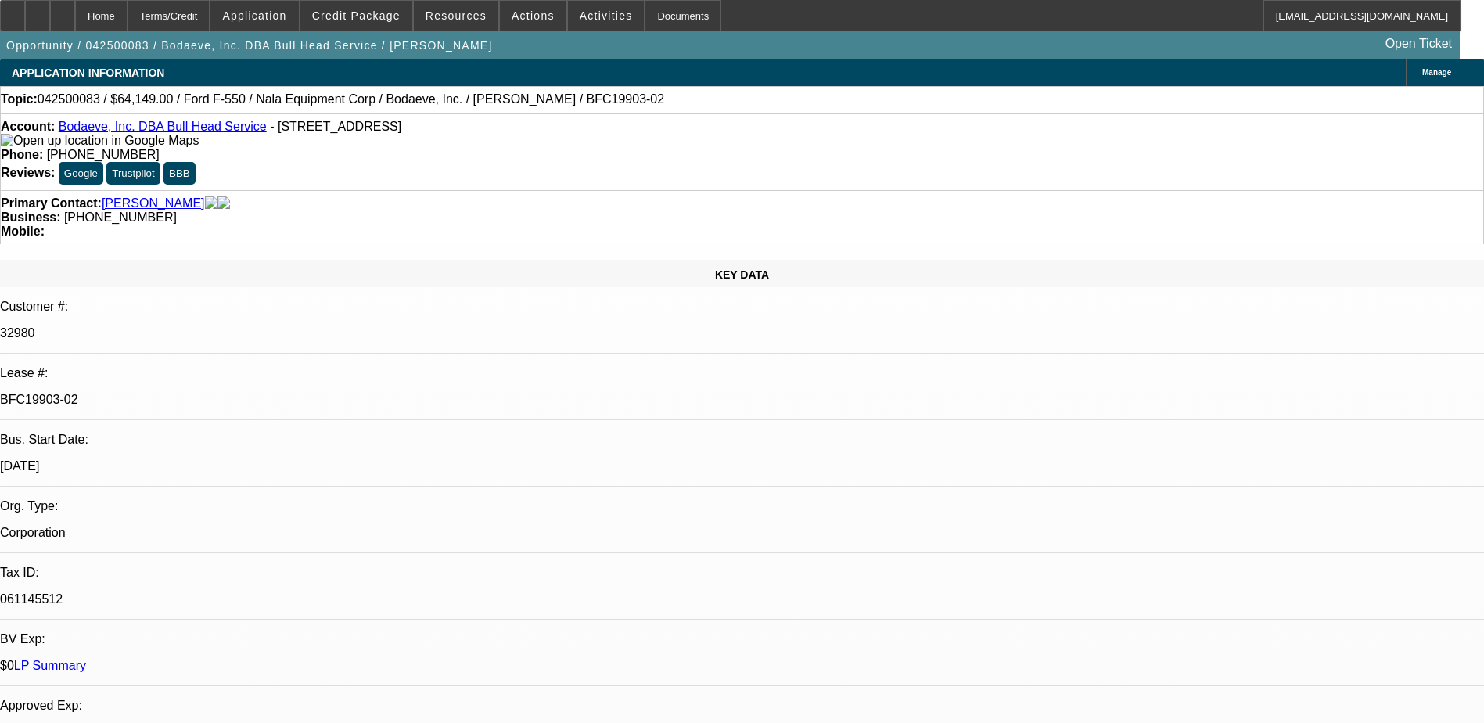
select select "0"
select select "0.1"
select select "2"
select select "0"
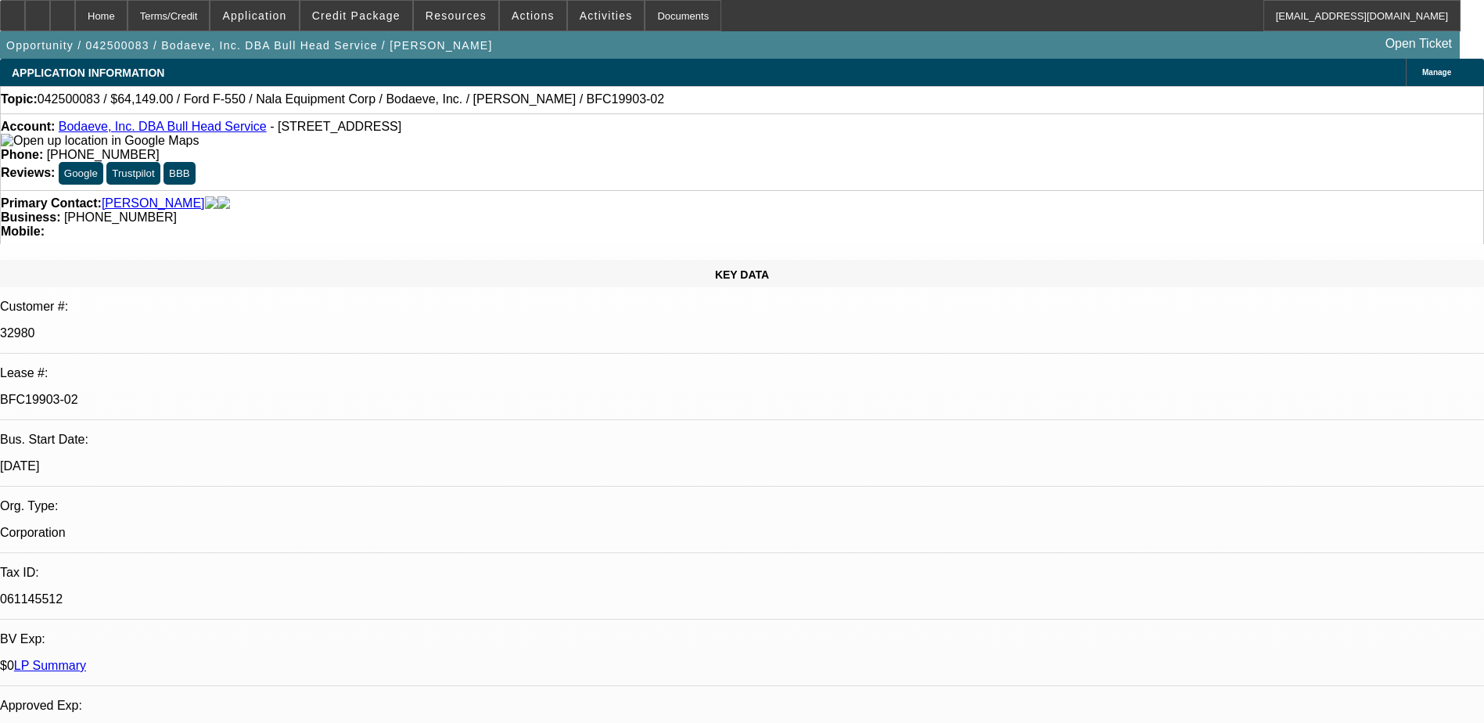
select select "0"
select select "1"
select select "3"
select select "6"
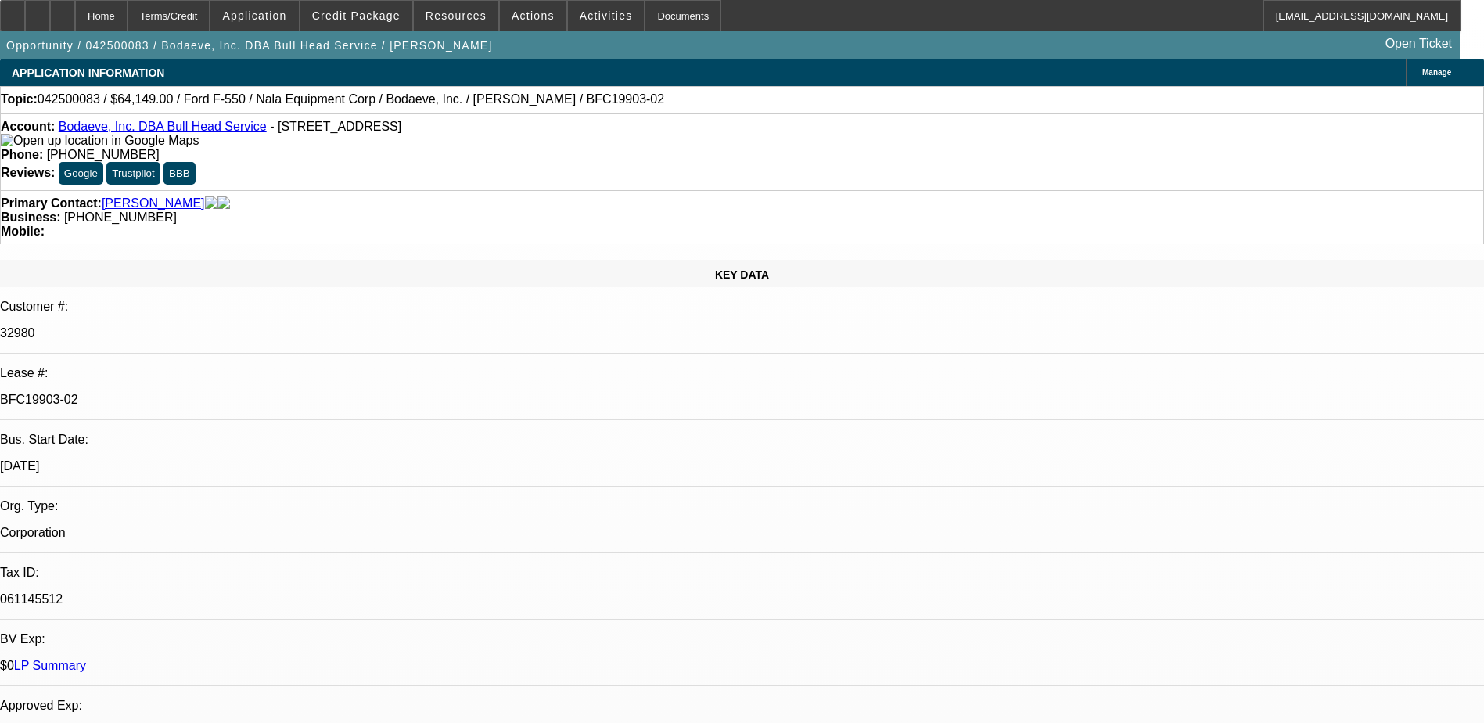
select select "1"
select select "2"
select select "6"
select select "1"
select select "2"
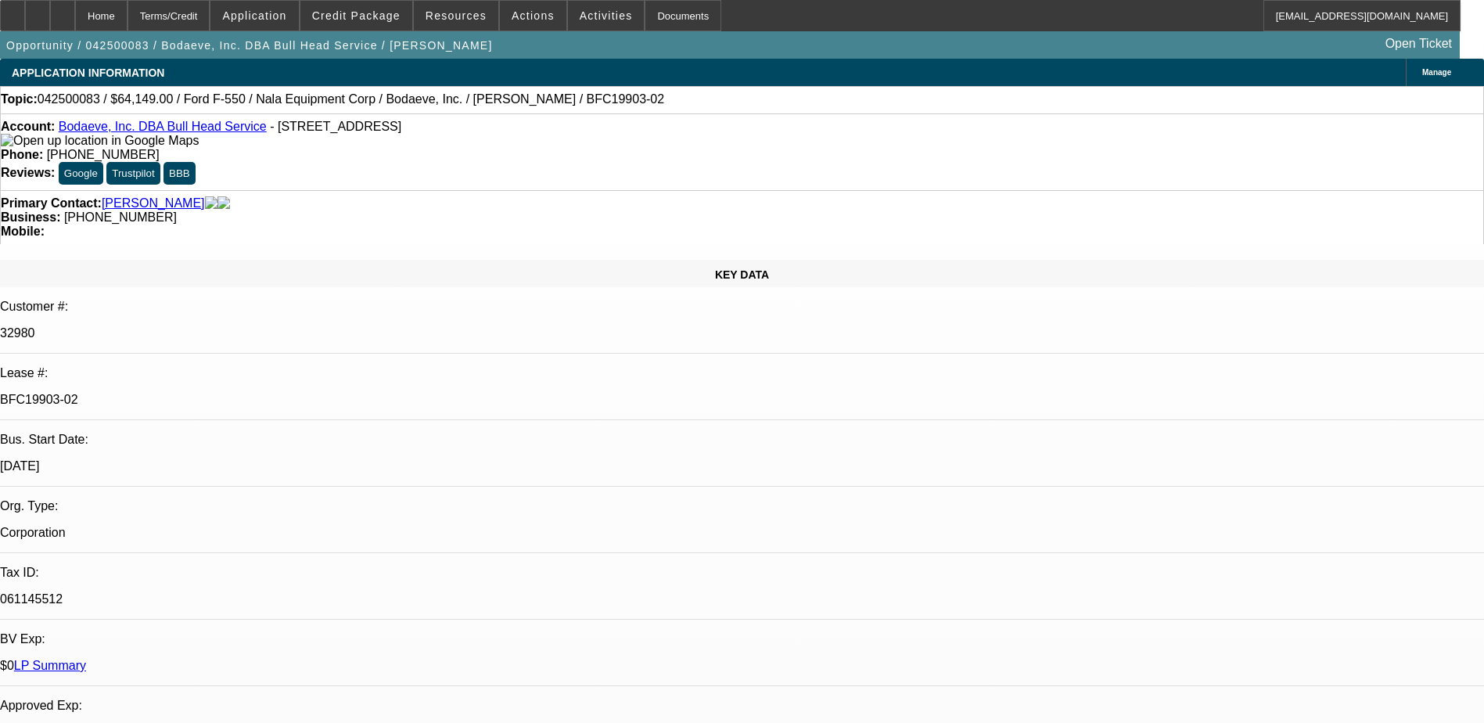
select select "6"
select select "1"
select select "3"
select select "6"
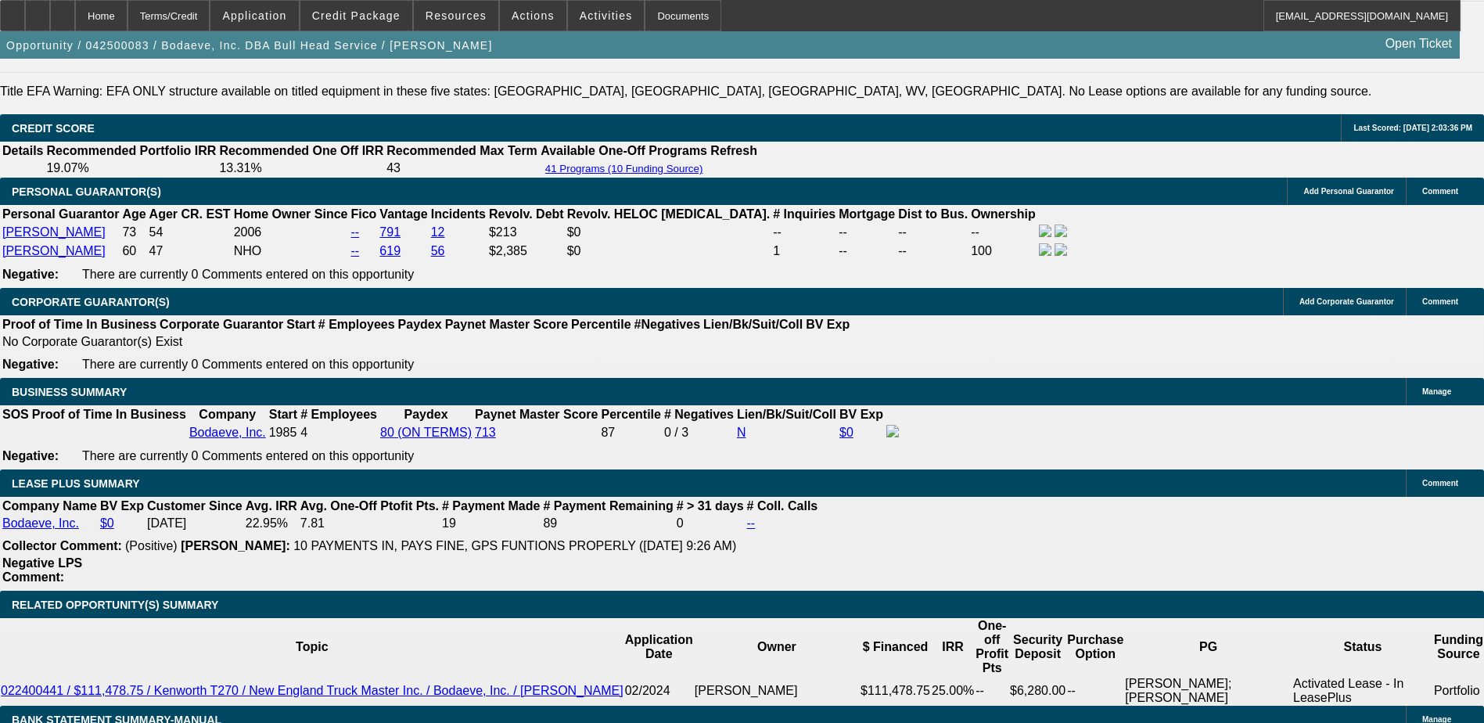
scroll to position [2321, 0]
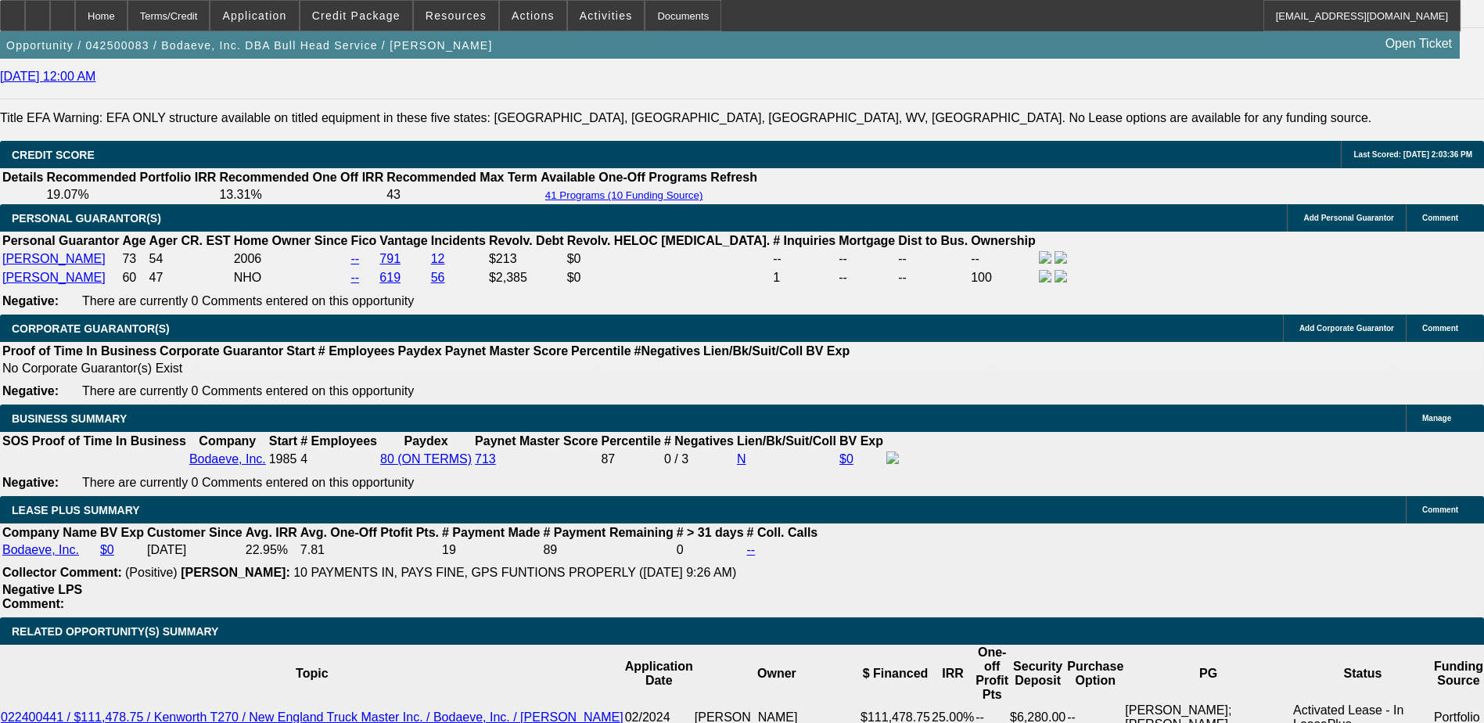
select select "0"
select select "3"
select select "0"
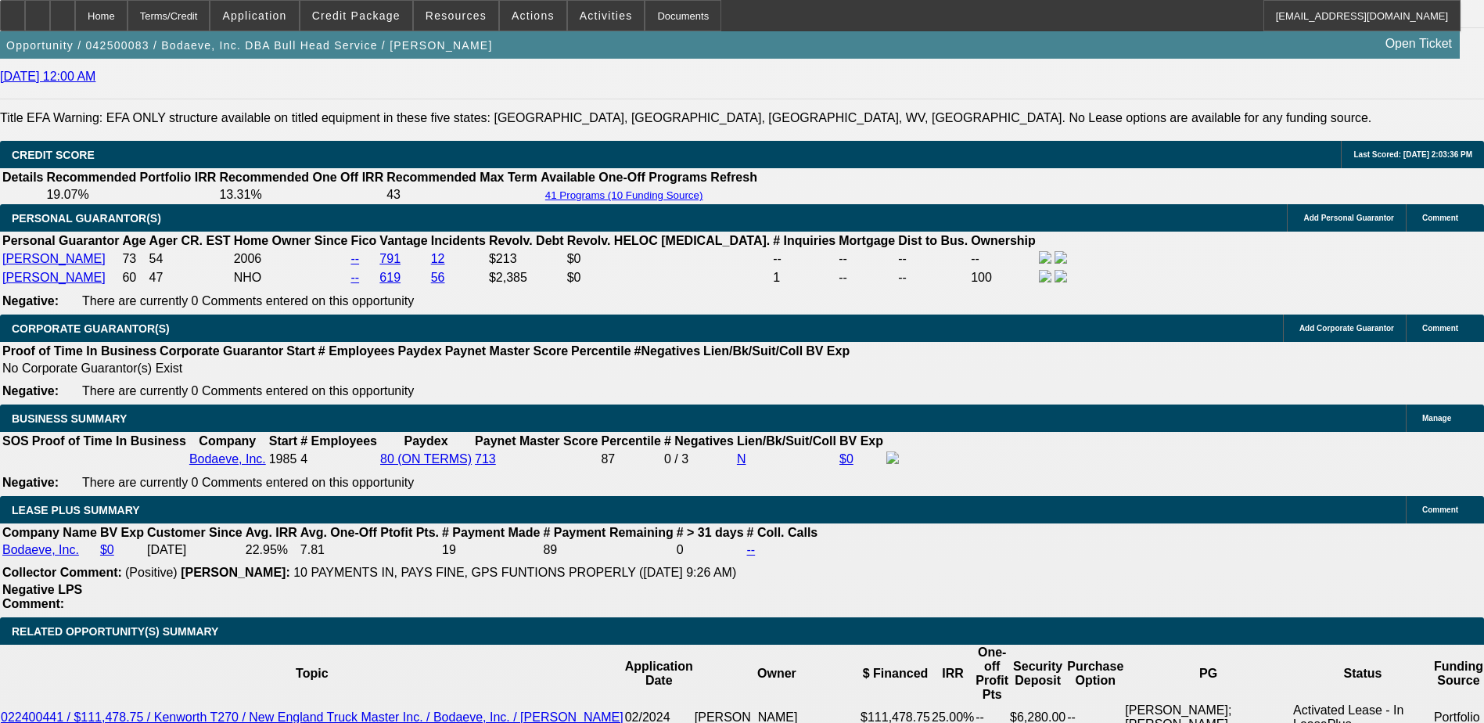
select select "6"
select select "0"
select select "3"
select select "0"
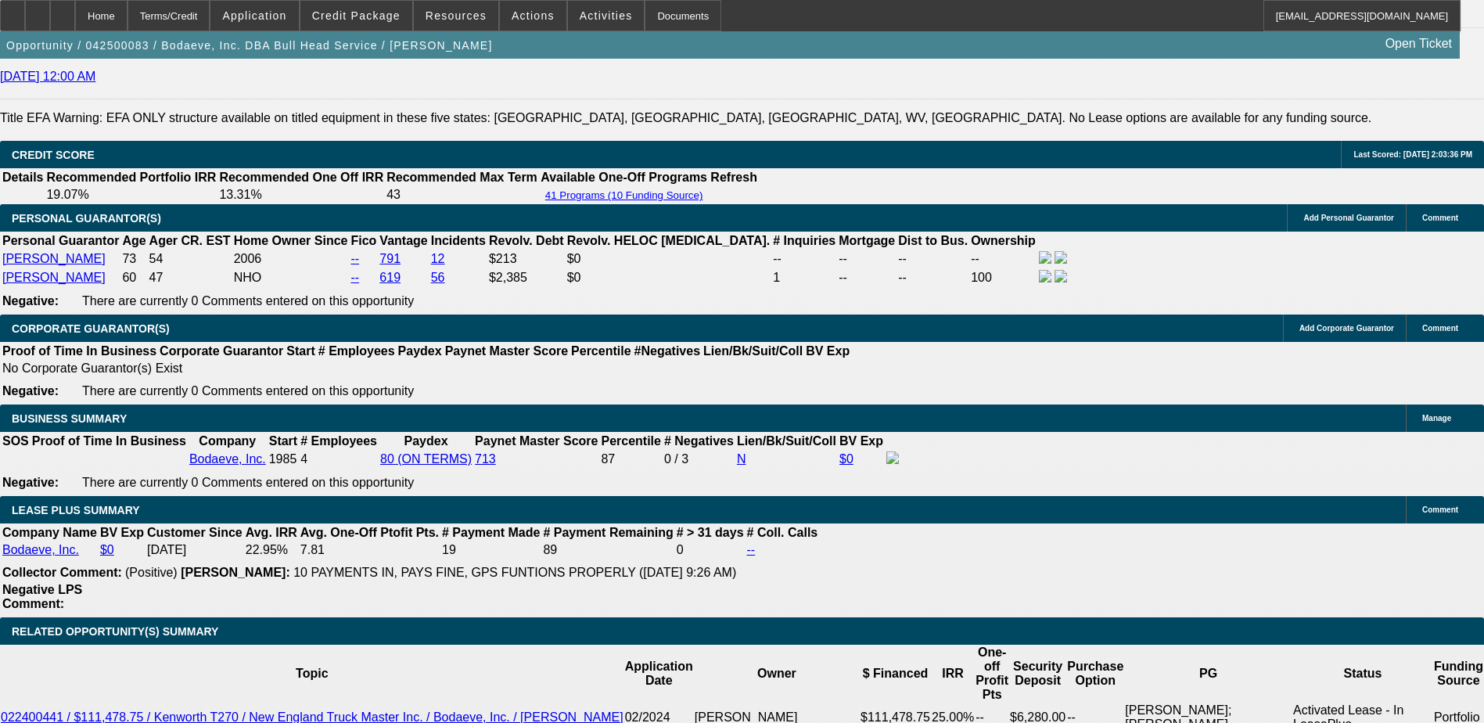
select select "6"
select select "0"
select select "3"
select select "0"
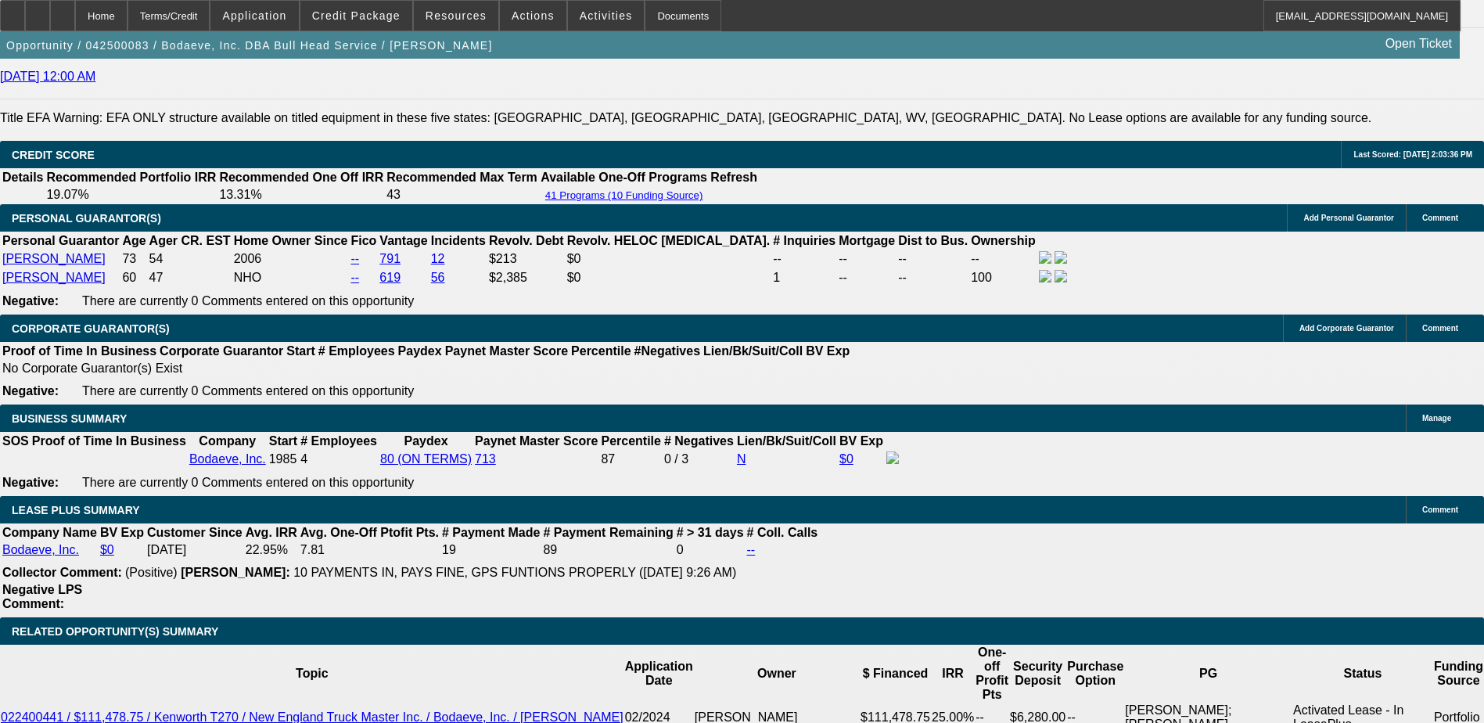
select select "6"
select select "0"
select select "3"
select select "0"
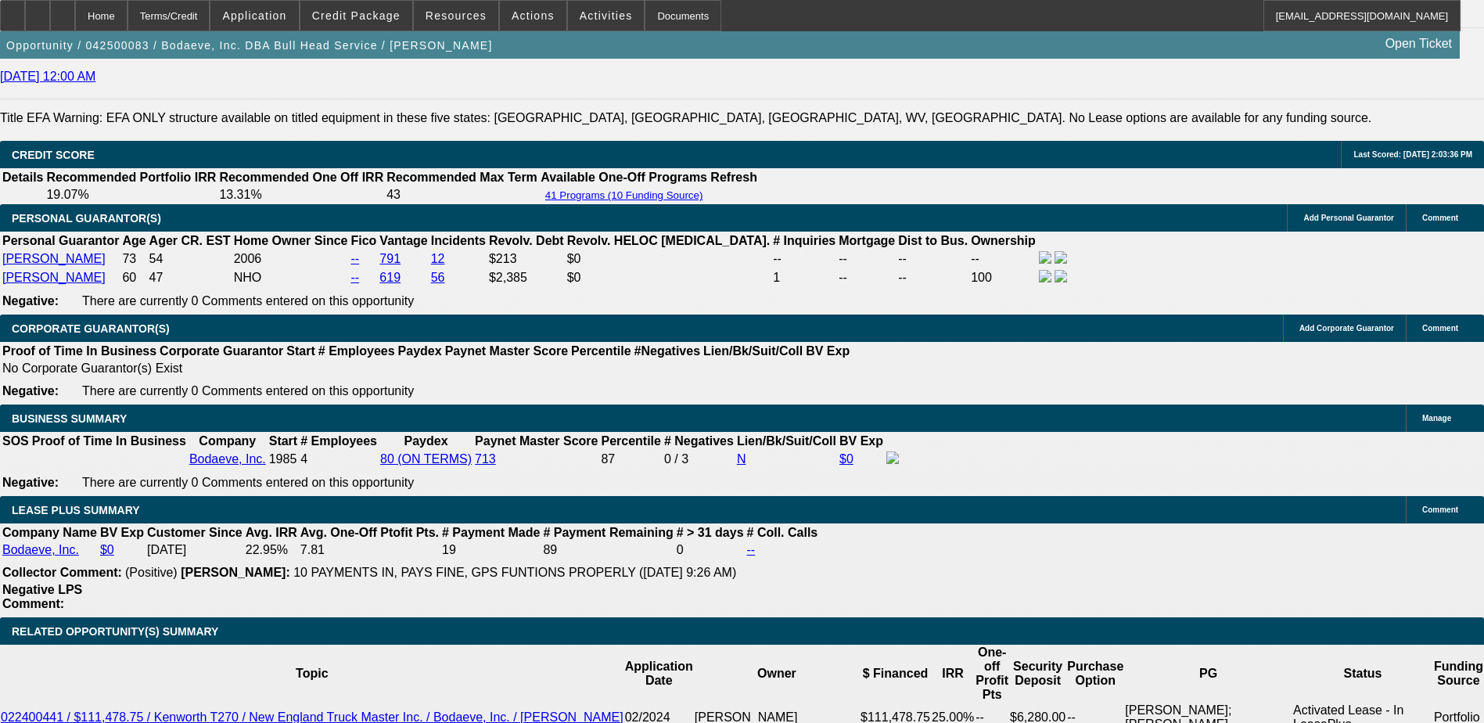
select select "6"
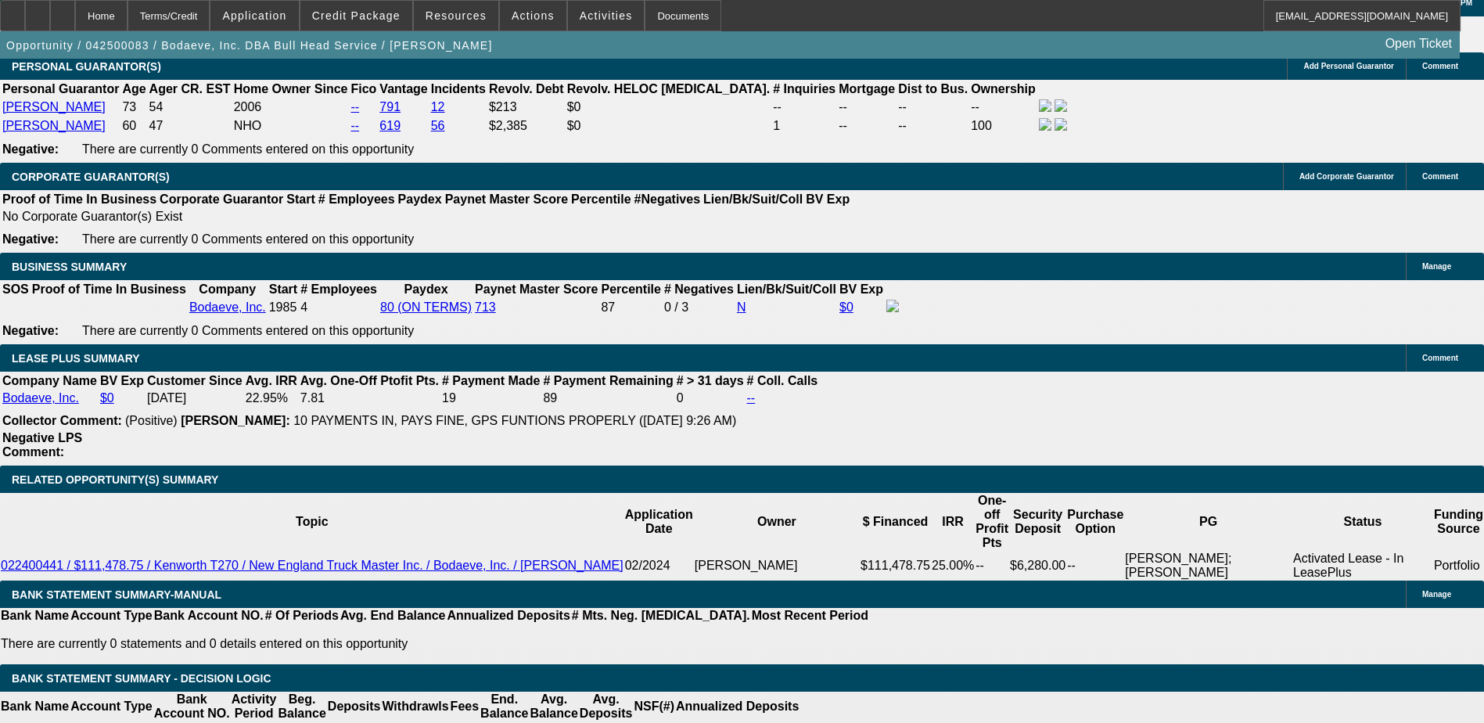
scroll to position [2477, 0]
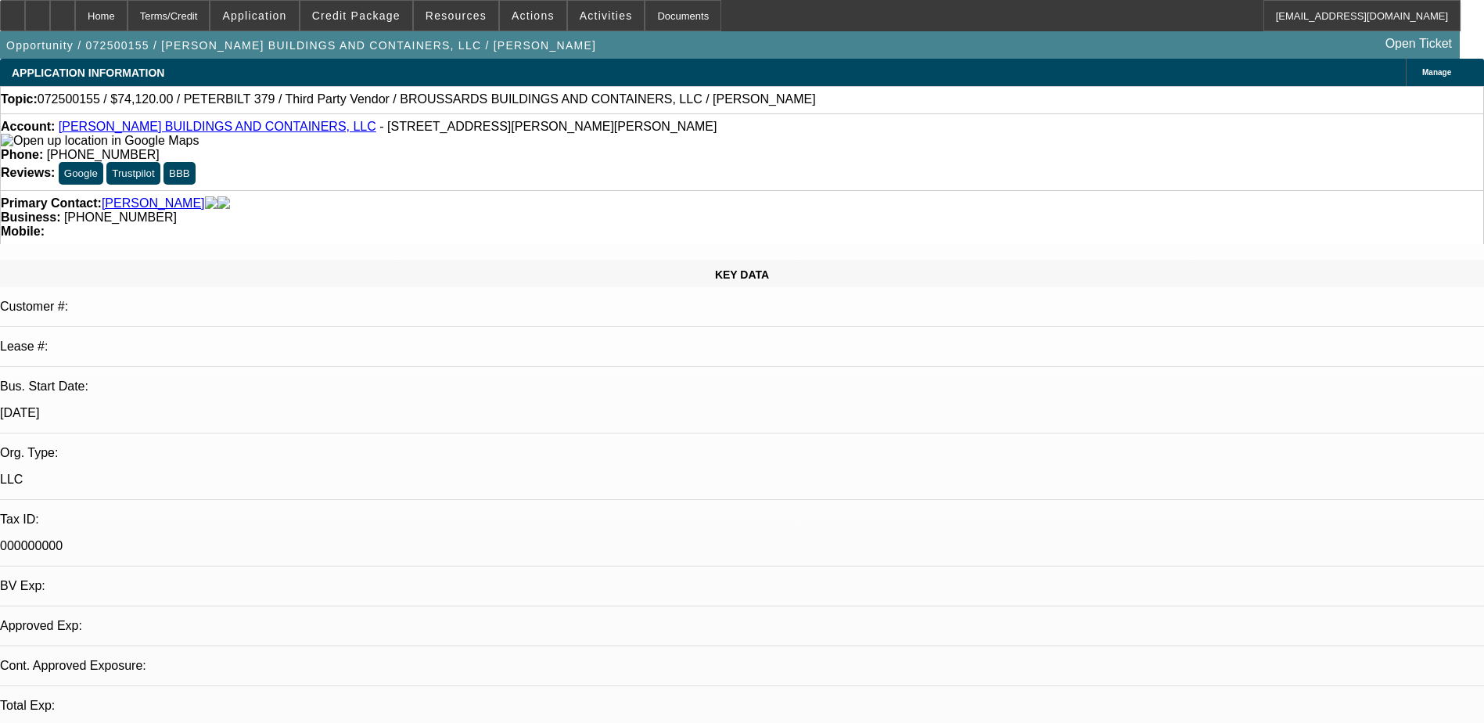
select select "0.15"
select select "0"
select select "0.15"
select select "2"
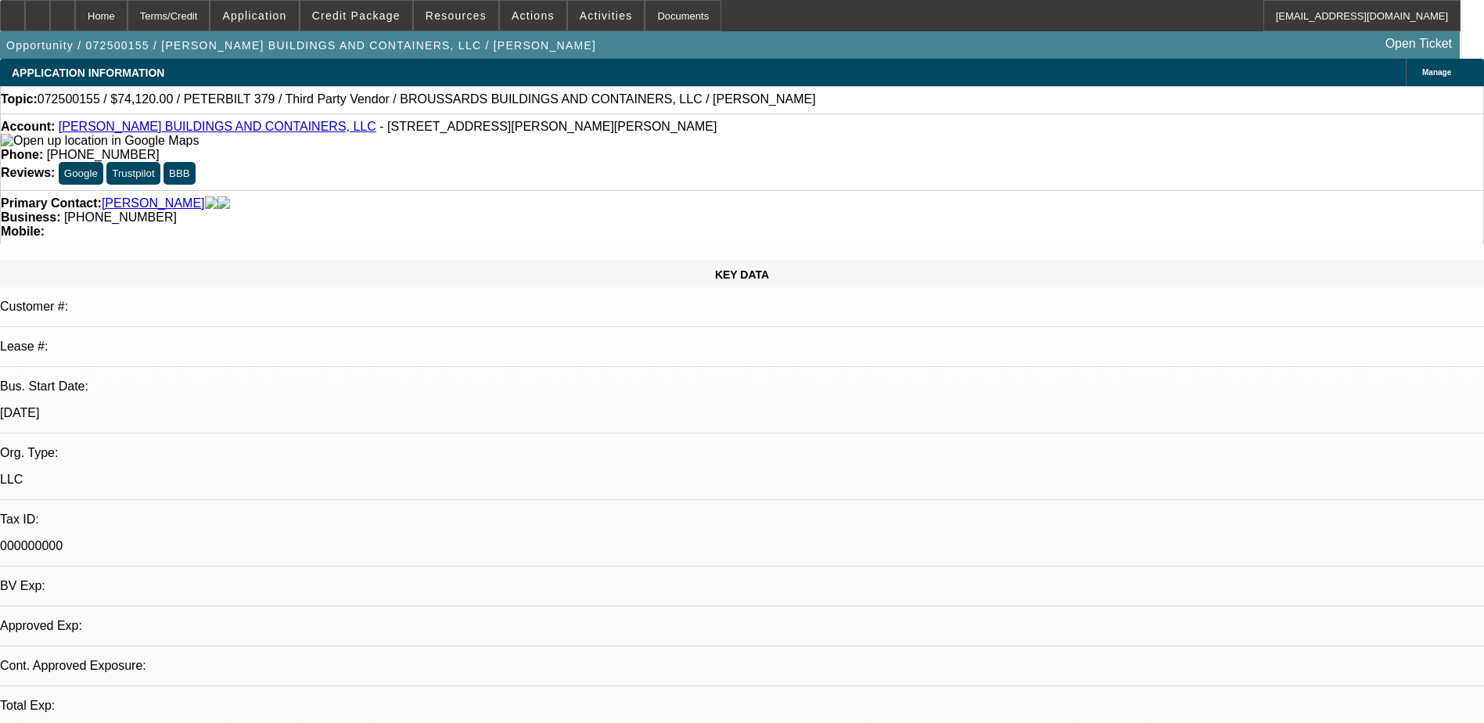
select select "0.1"
select select "1"
select select "6"
select select "1"
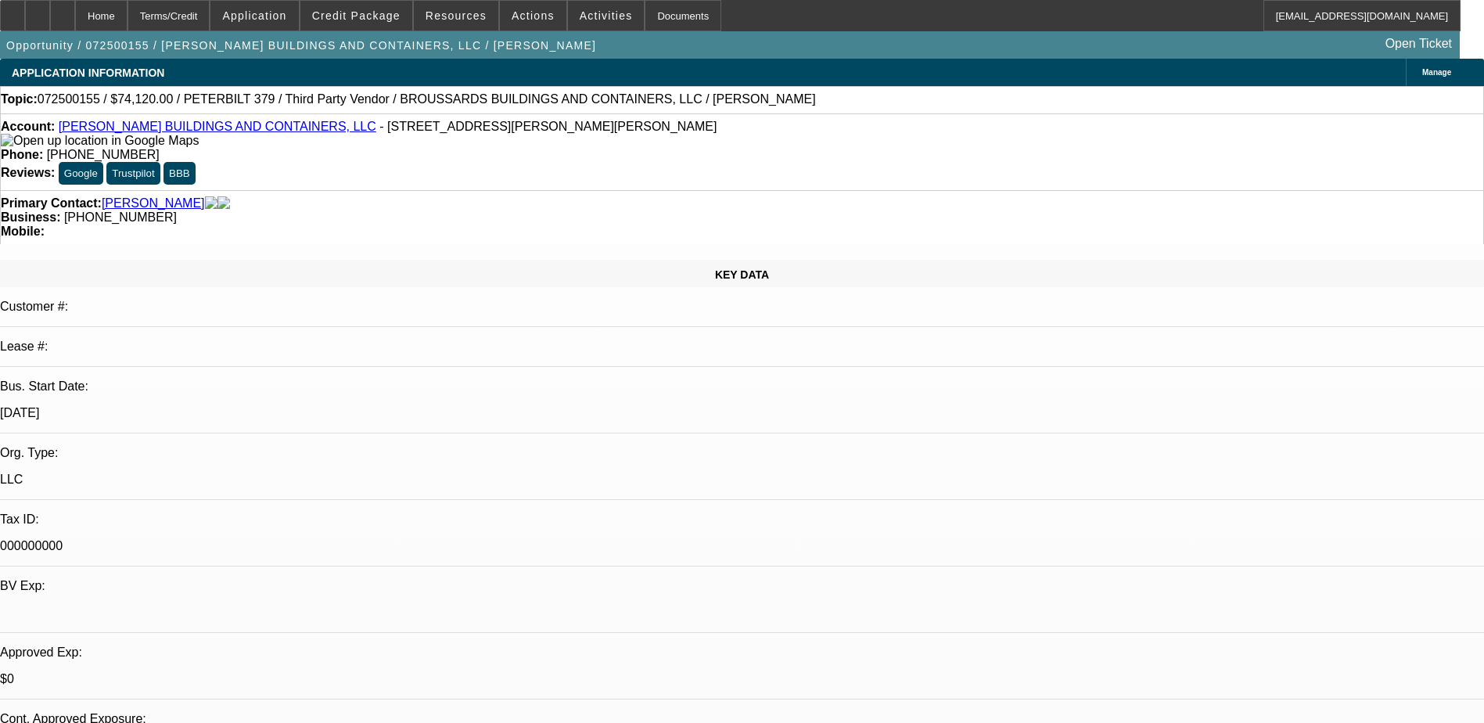
select select "2"
select select "4"
